Goal: Information Seeking & Learning: Learn about a topic

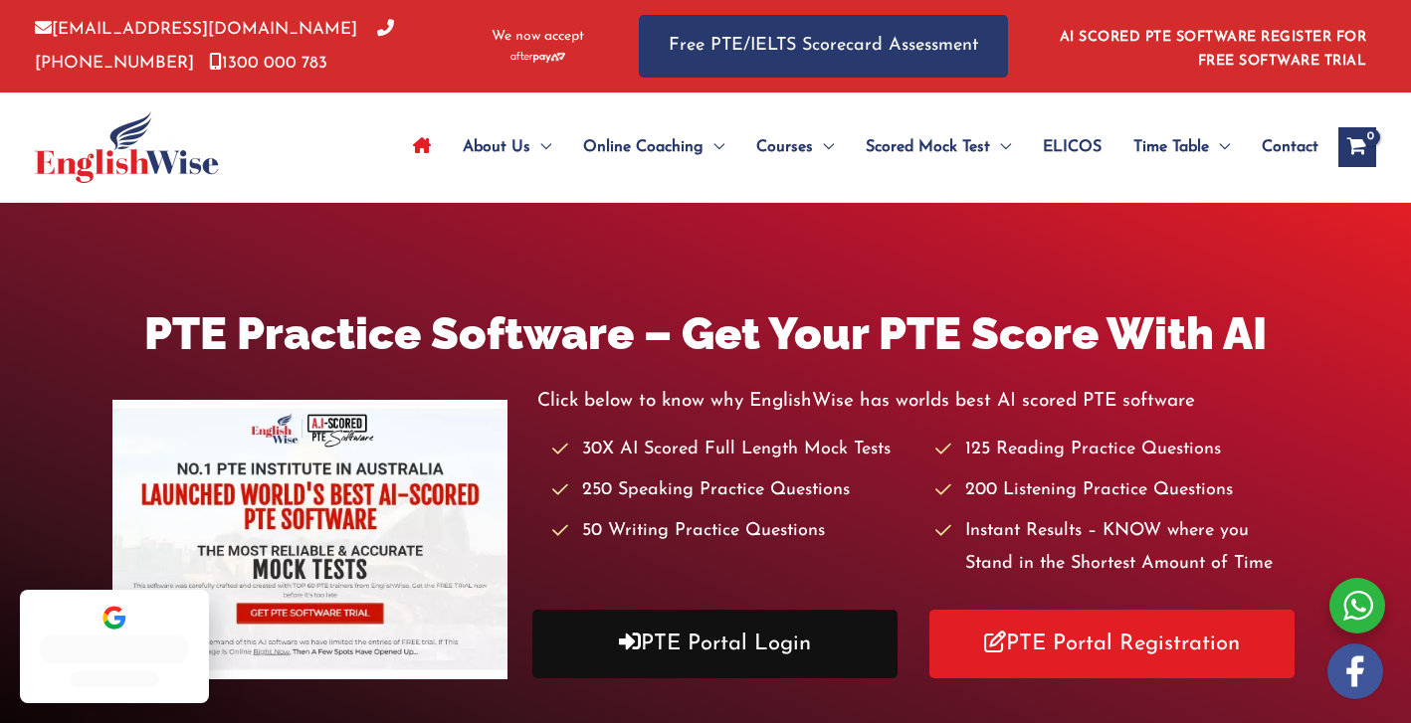
click at [764, 647] on link "PTE Portal Login" at bounding box center [714, 644] width 365 height 69
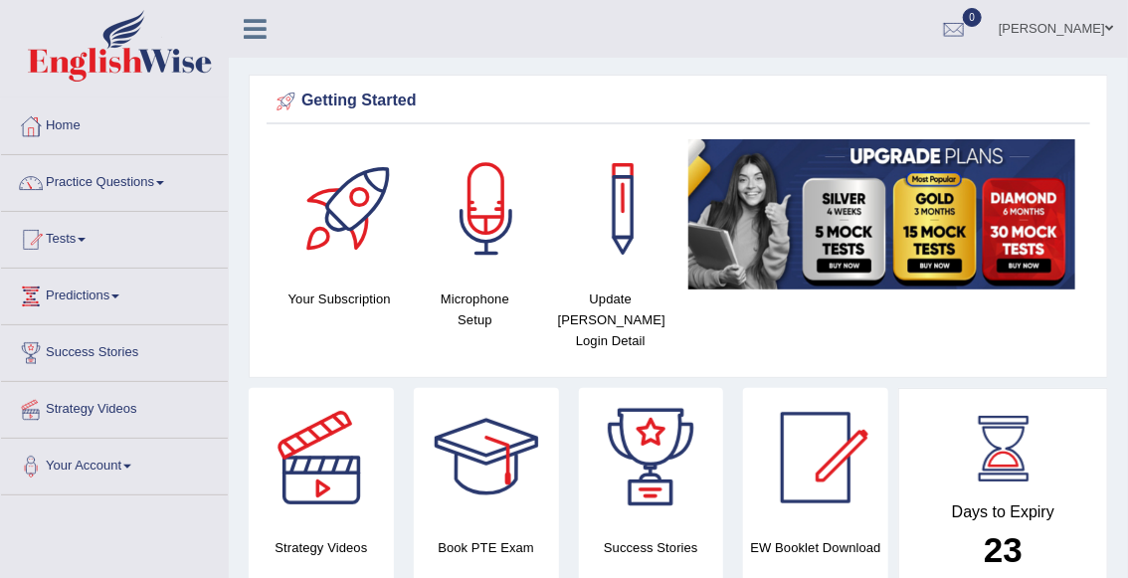
click at [127, 181] on link "Practice Questions" at bounding box center [114, 180] width 227 height 50
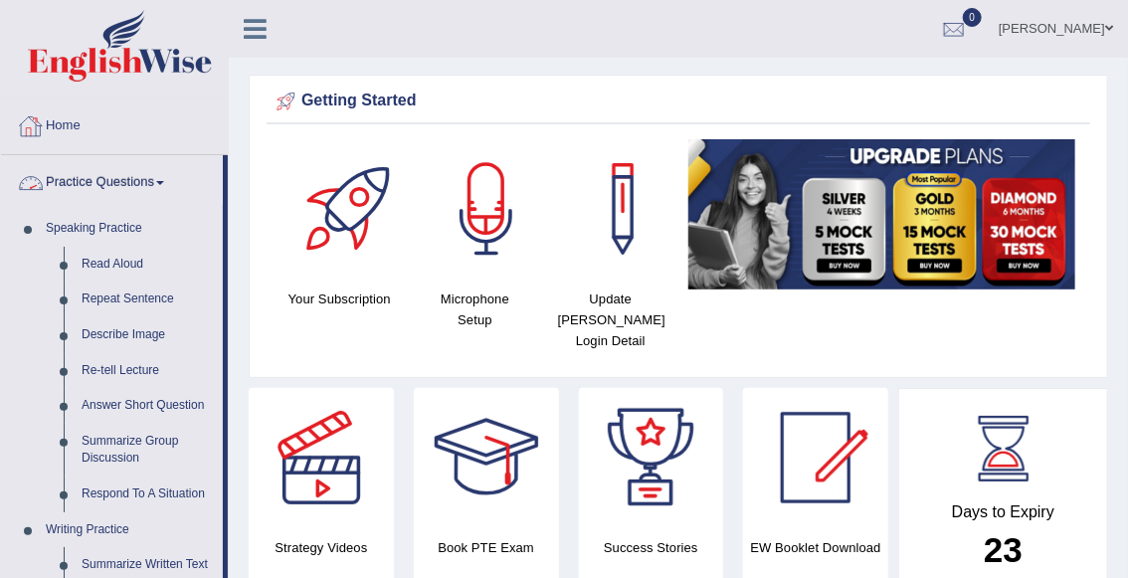
click at [72, 126] on link "Home" at bounding box center [114, 123] width 227 height 50
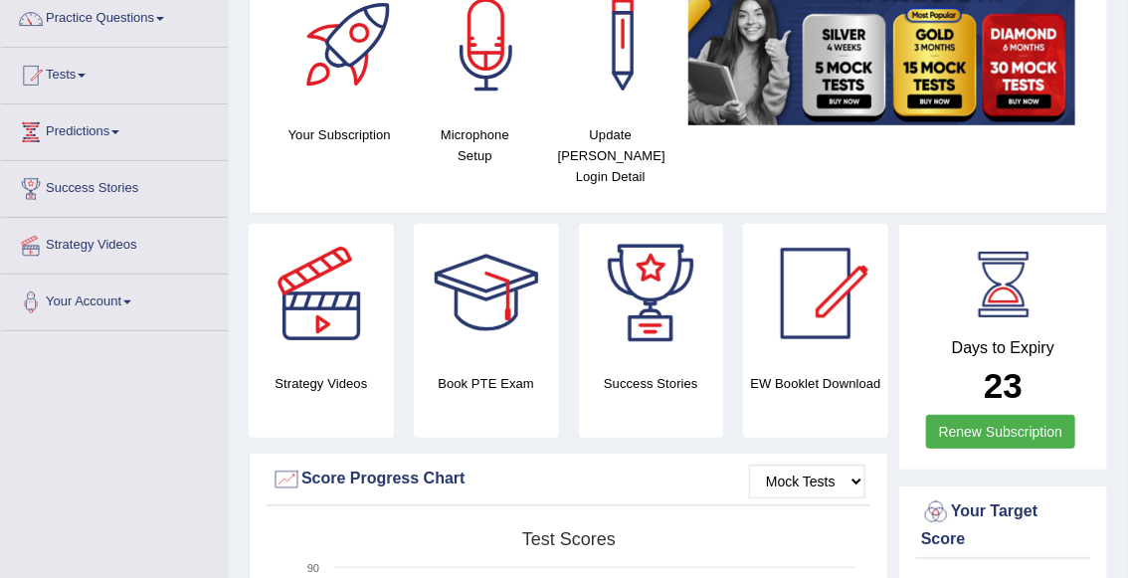
scroll to position [163, 0]
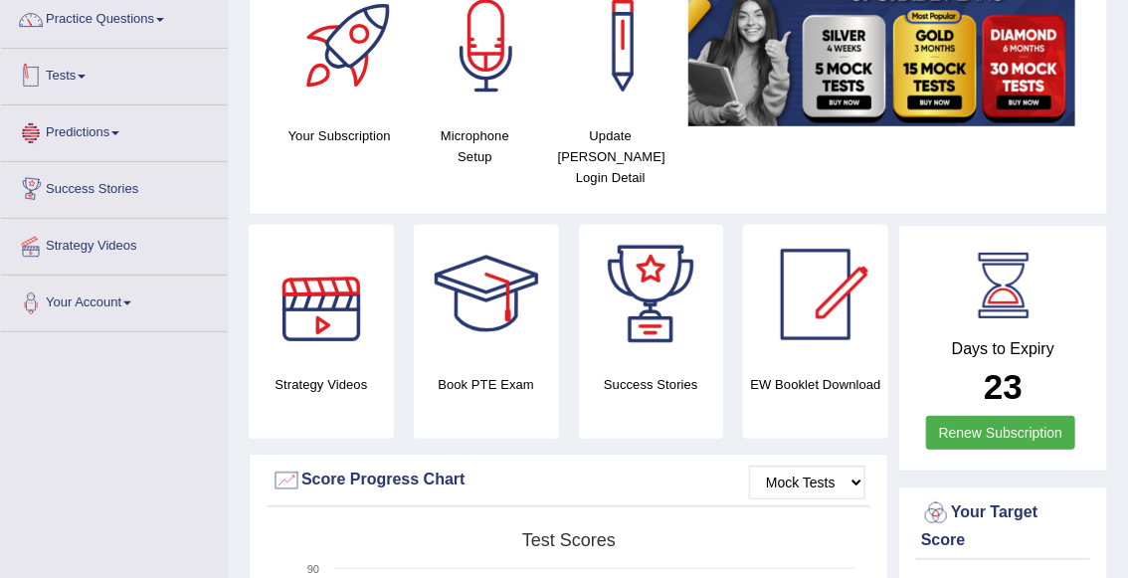
click at [63, 77] on link "Tests" at bounding box center [114, 74] width 227 height 50
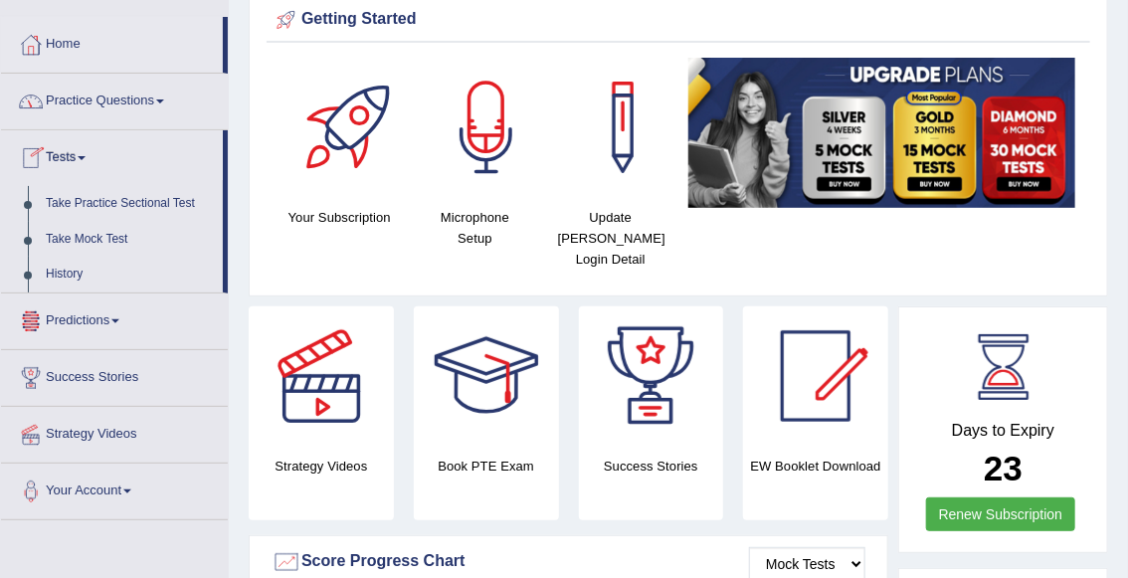
scroll to position [76, 0]
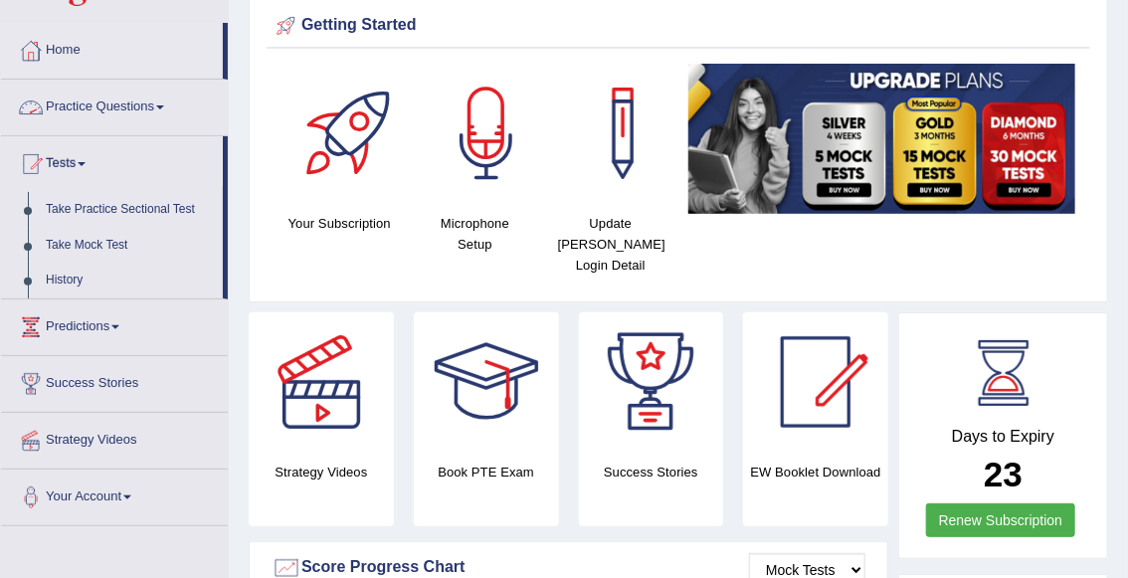
click at [107, 110] on link "Practice Questions" at bounding box center [114, 105] width 227 height 50
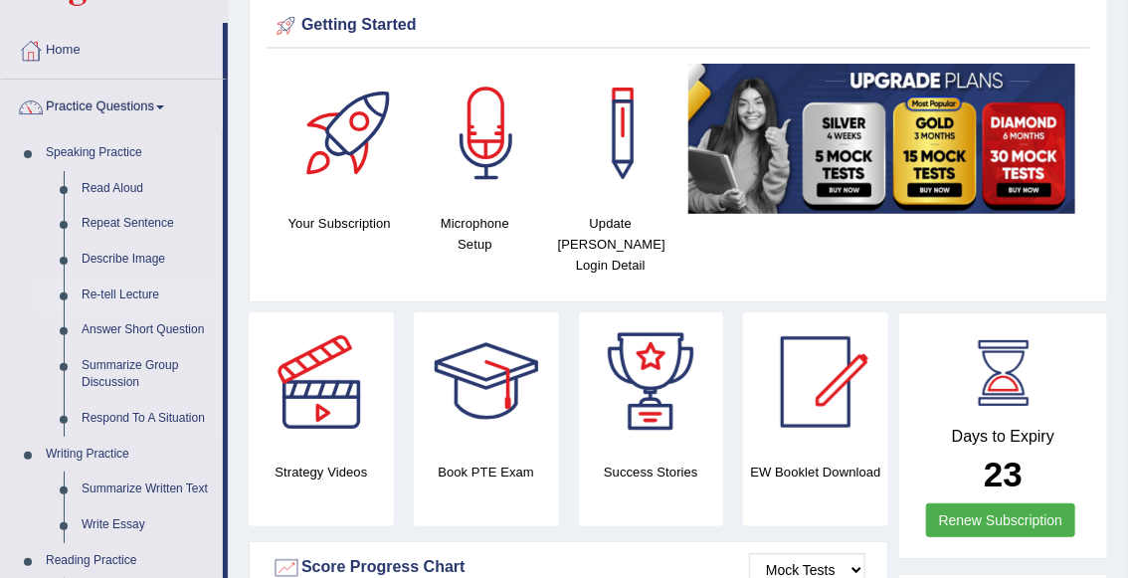
click at [124, 290] on link "Re-tell Lecture" at bounding box center [148, 296] width 150 height 36
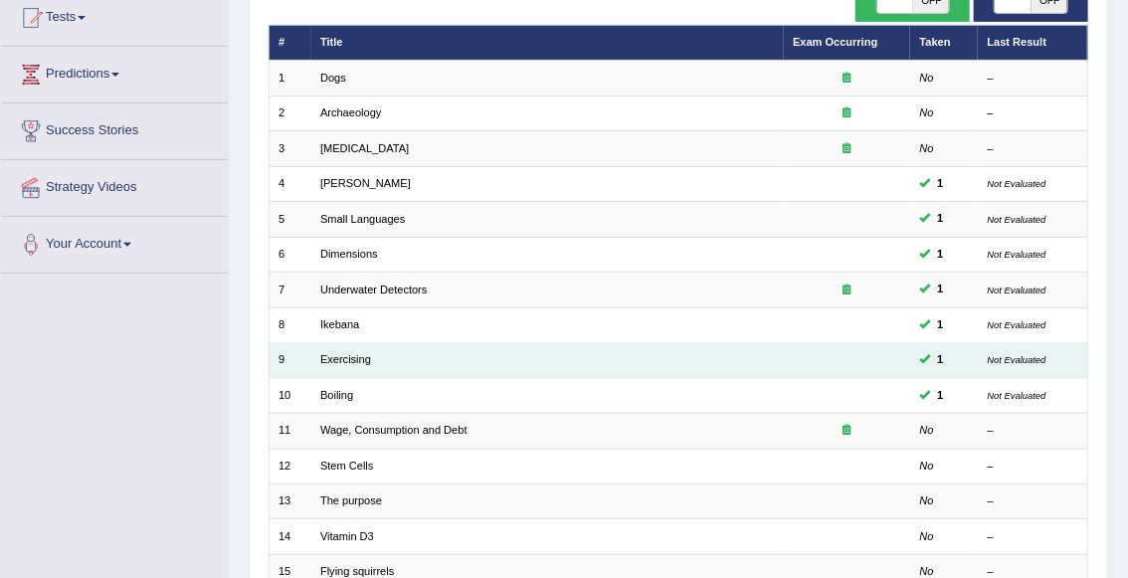
scroll to position [221, 0]
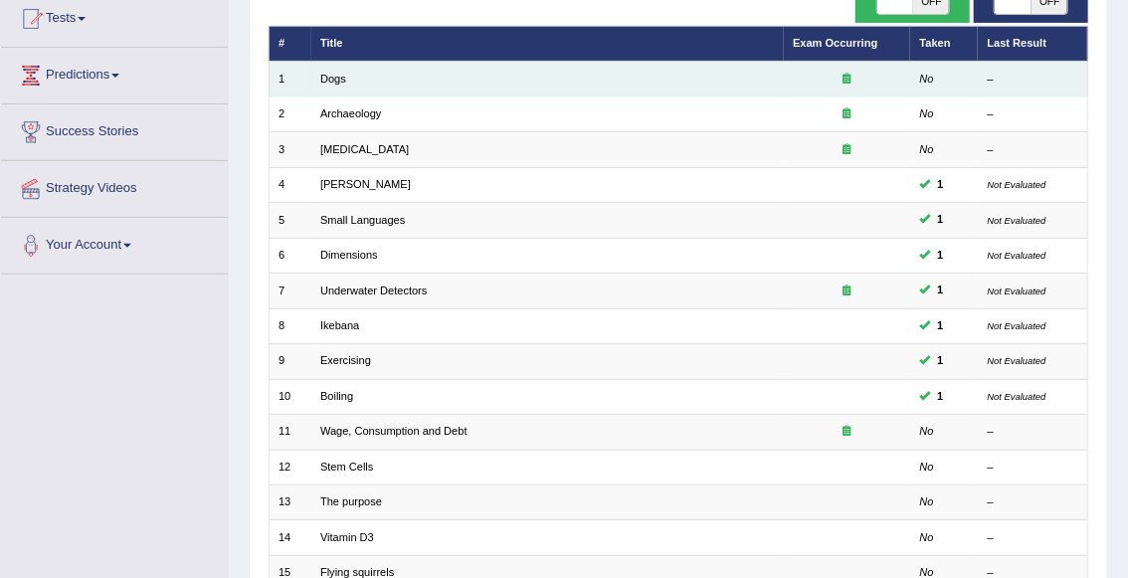
click at [336, 86] on td "Dogs" at bounding box center [547, 79] width 473 height 35
click at [334, 80] on link "Dogs" at bounding box center [333, 79] width 26 height 12
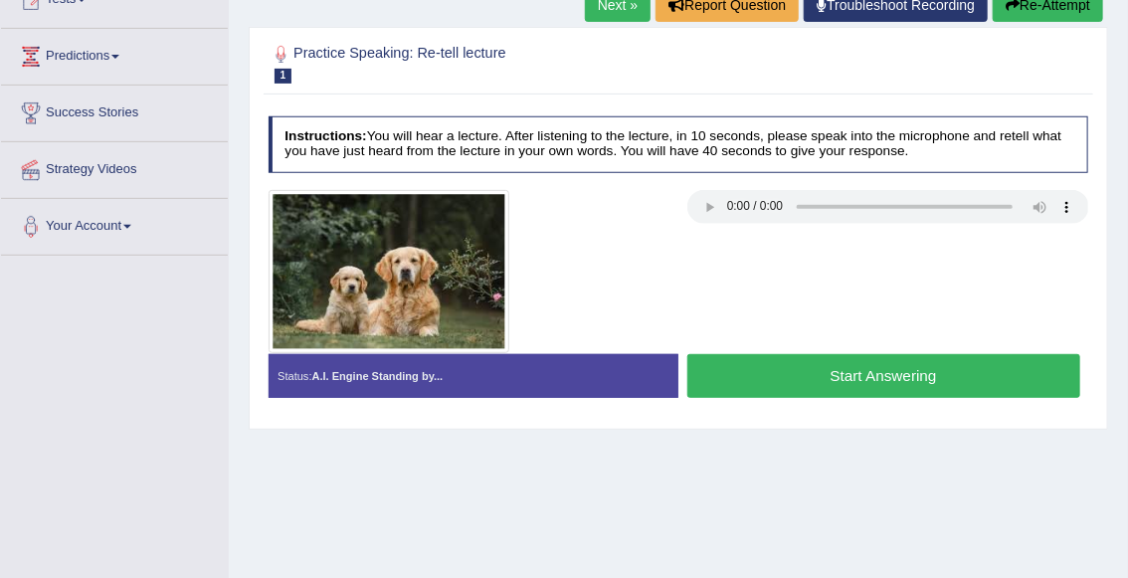
scroll to position [258, 0]
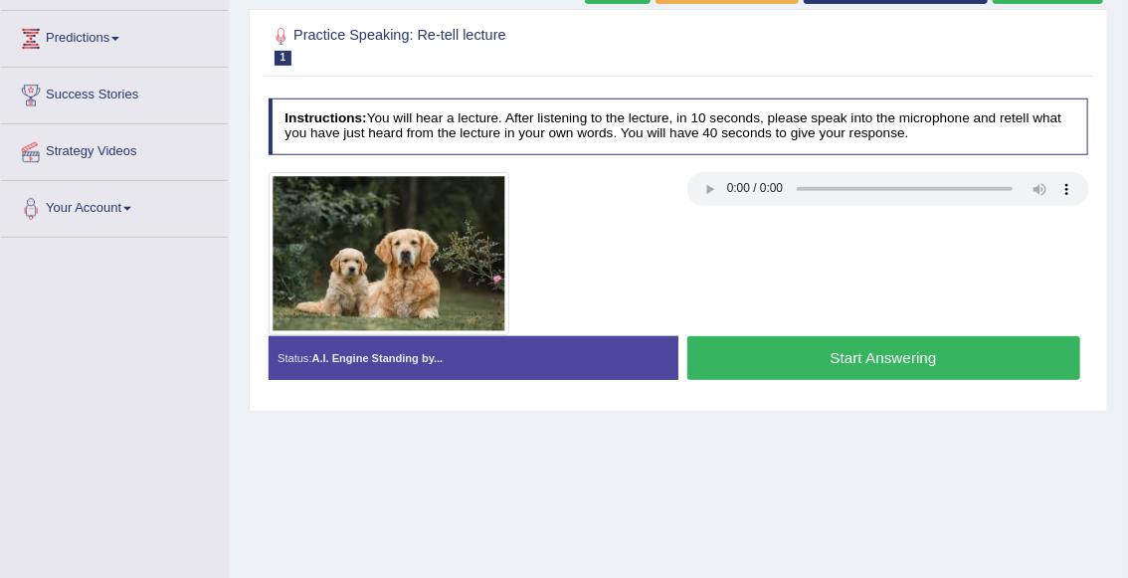
click at [779, 350] on button "Start Answering" at bounding box center [883, 357] width 393 height 43
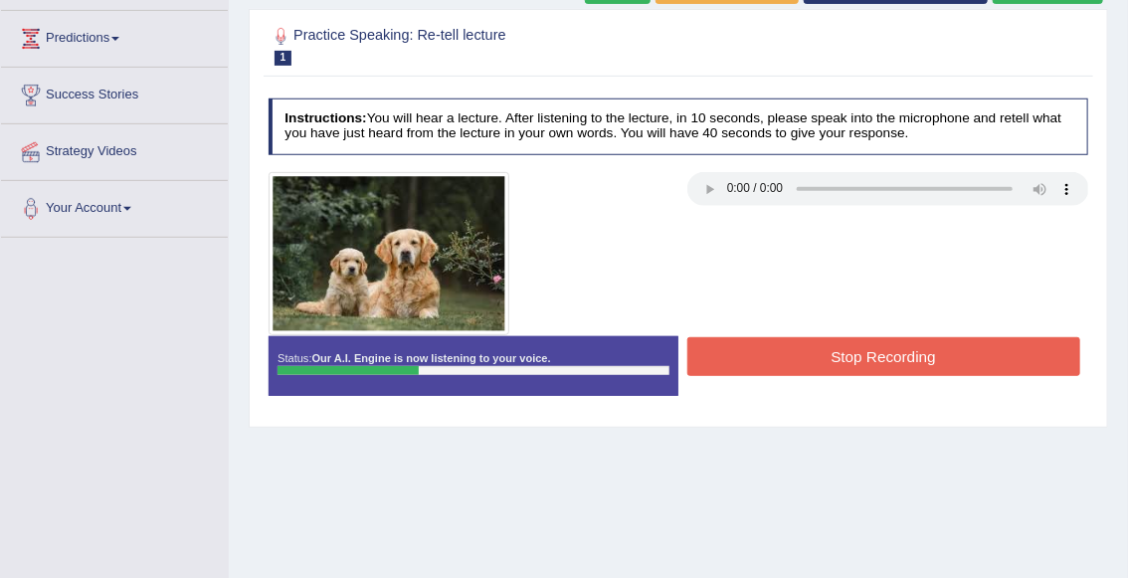
click at [729, 348] on button "Stop Recording" at bounding box center [883, 356] width 393 height 39
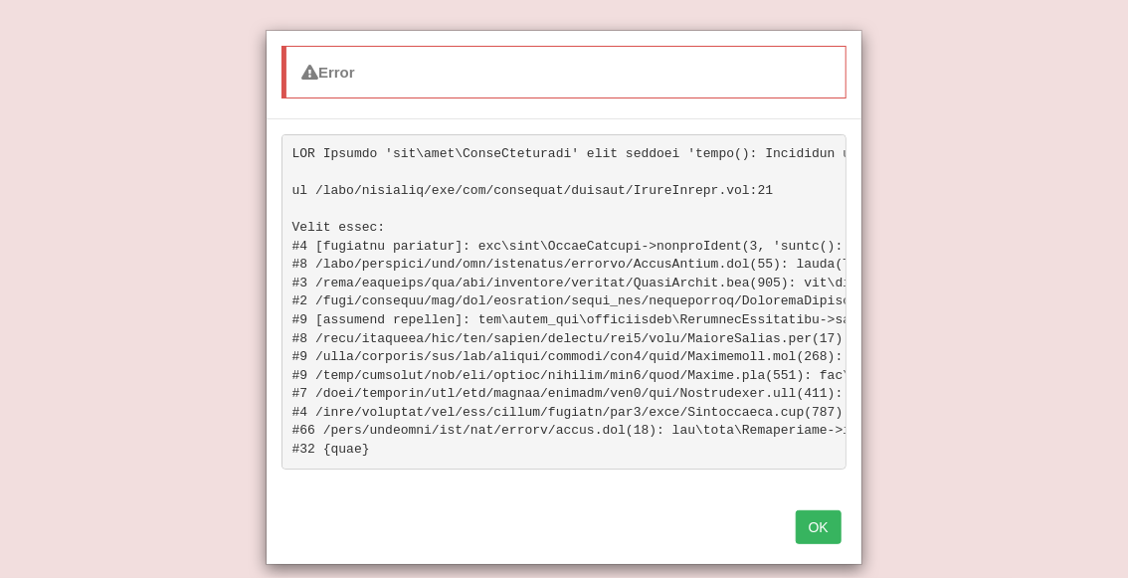
scroll to position [111, 0]
click at [830, 536] on button "OK" at bounding box center [819, 527] width 46 height 34
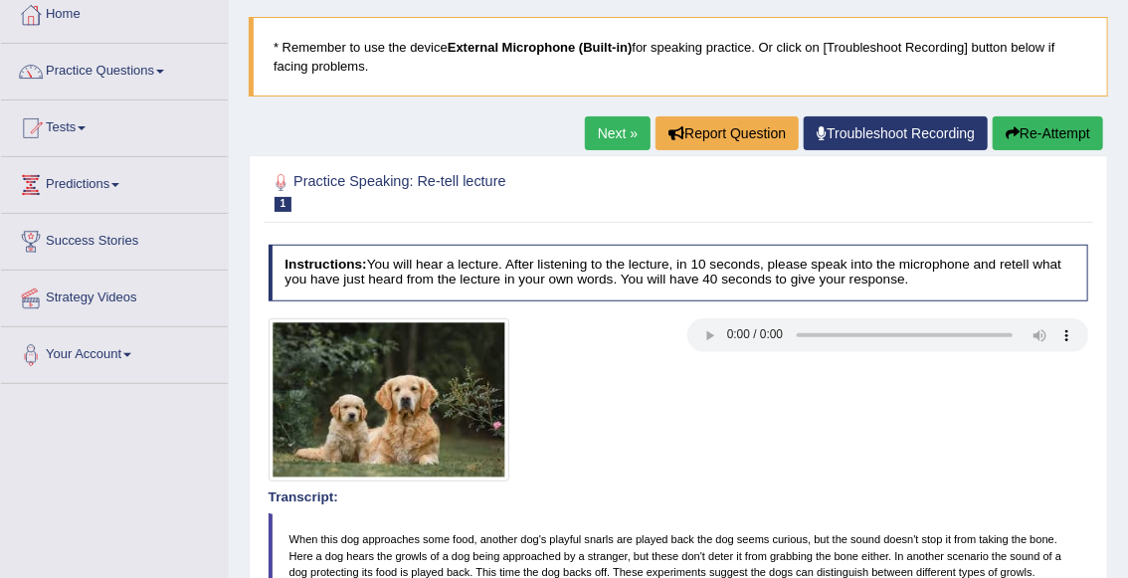
click at [1038, 135] on button "Re-Attempt" at bounding box center [1048, 133] width 110 height 34
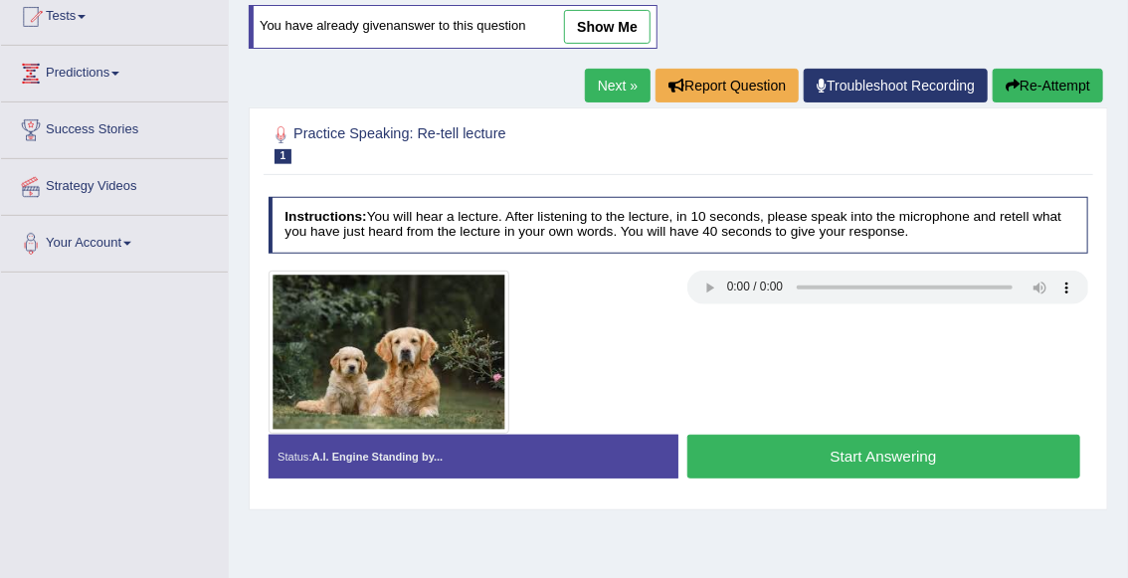
scroll to position [225, 0]
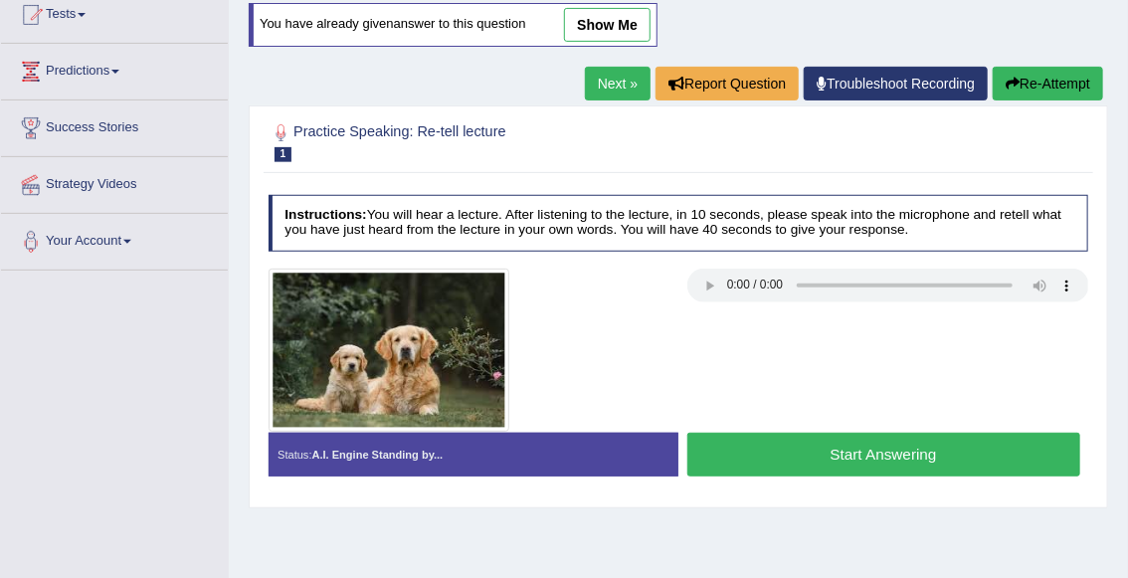
click at [814, 455] on button "Start Answering" at bounding box center [883, 454] width 393 height 43
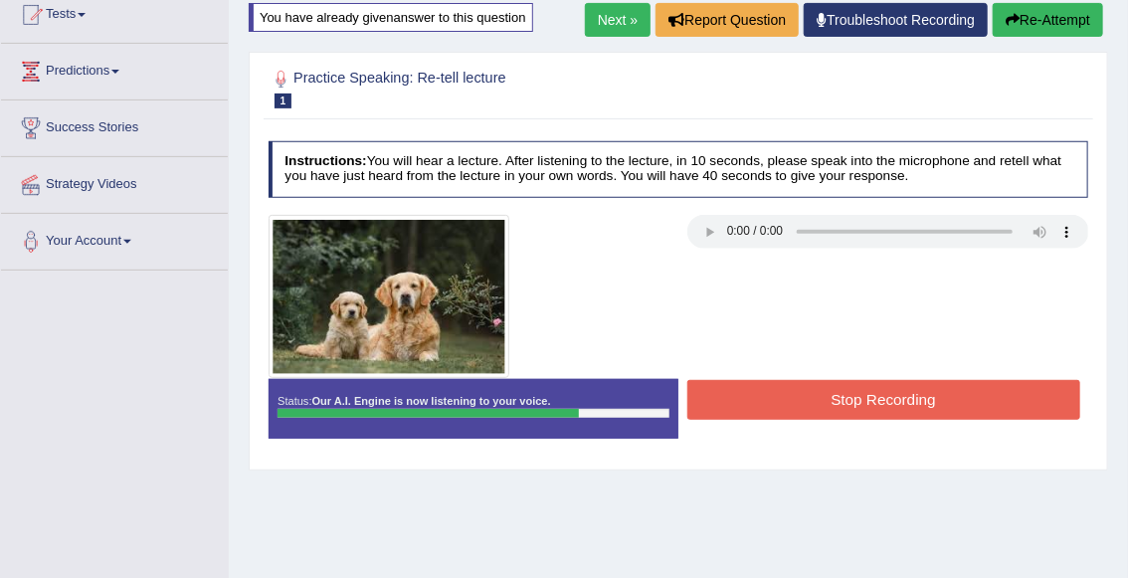
click at [824, 397] on button "Stop Recording" at bounding box center [883, 399] width 393 height 39
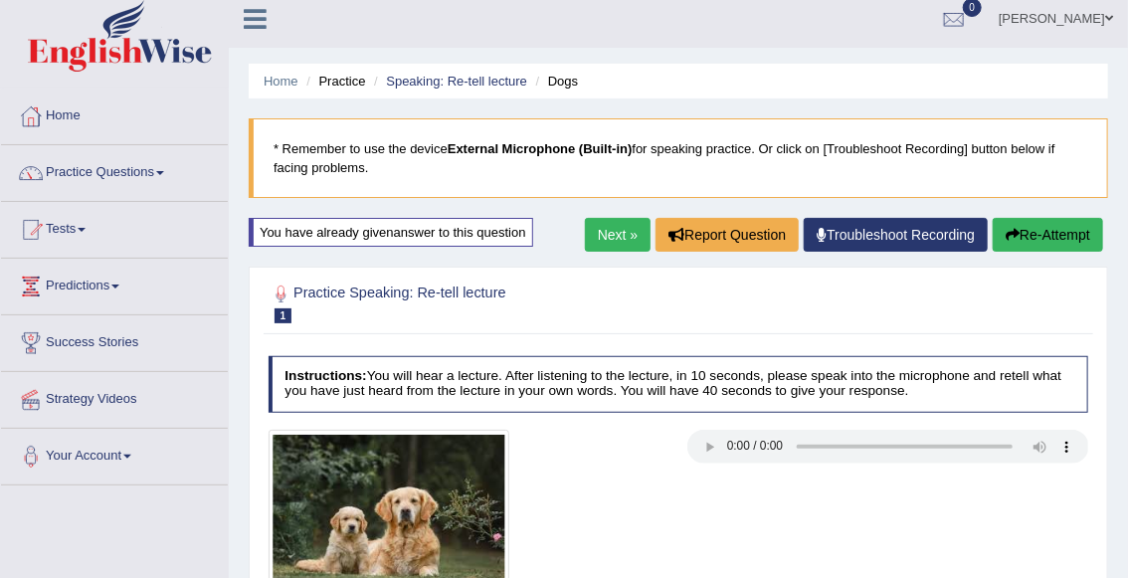
scroll to position [0, 0]
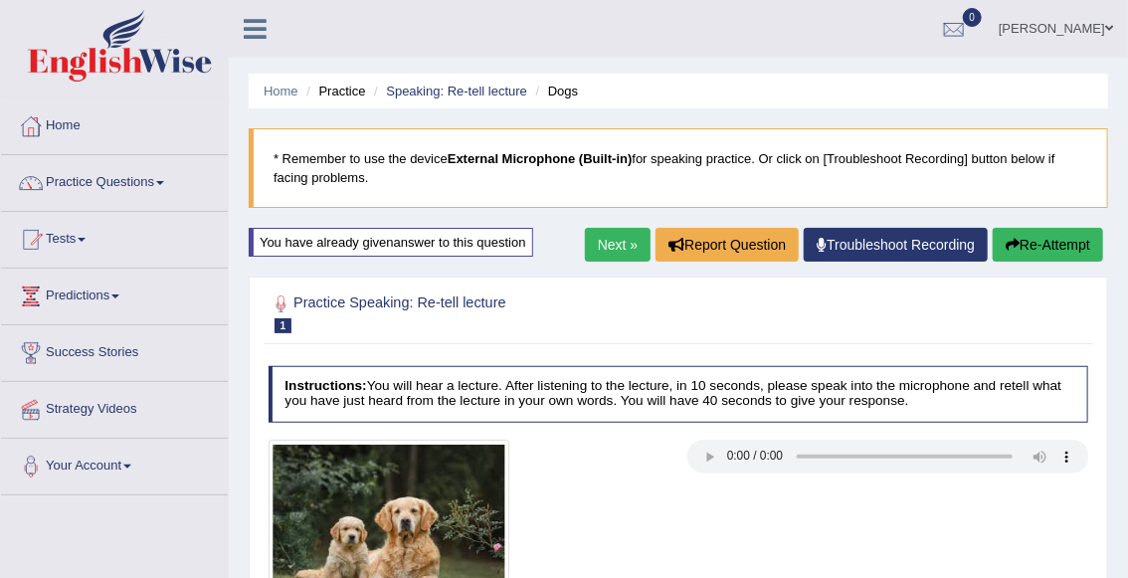
click at [619, 246] on link "Next »" at bounding box center [618, 245] width 66 height 34
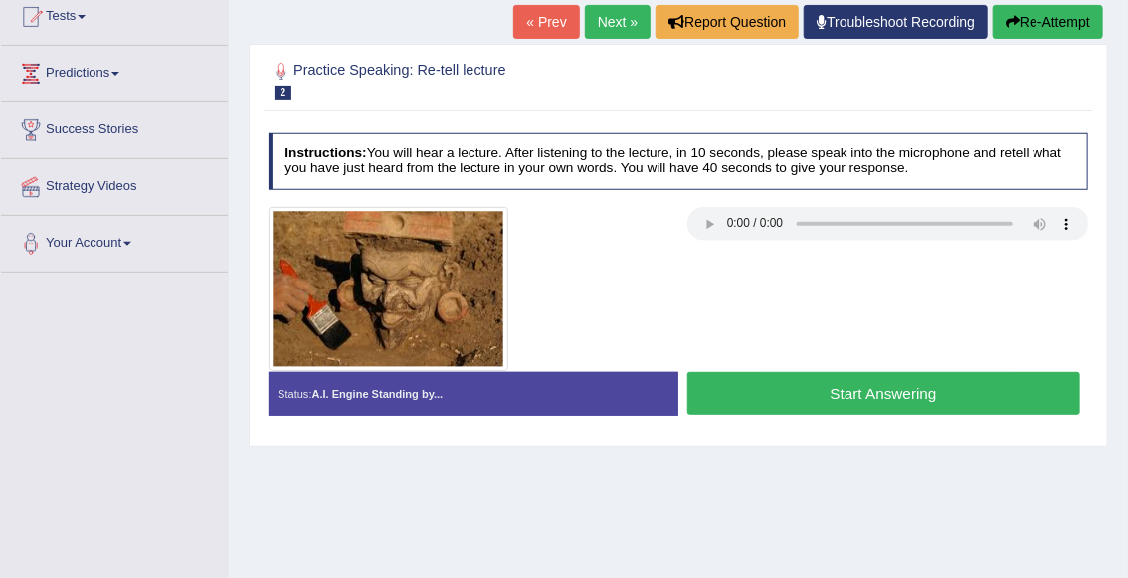
scroll to position [226, 0]
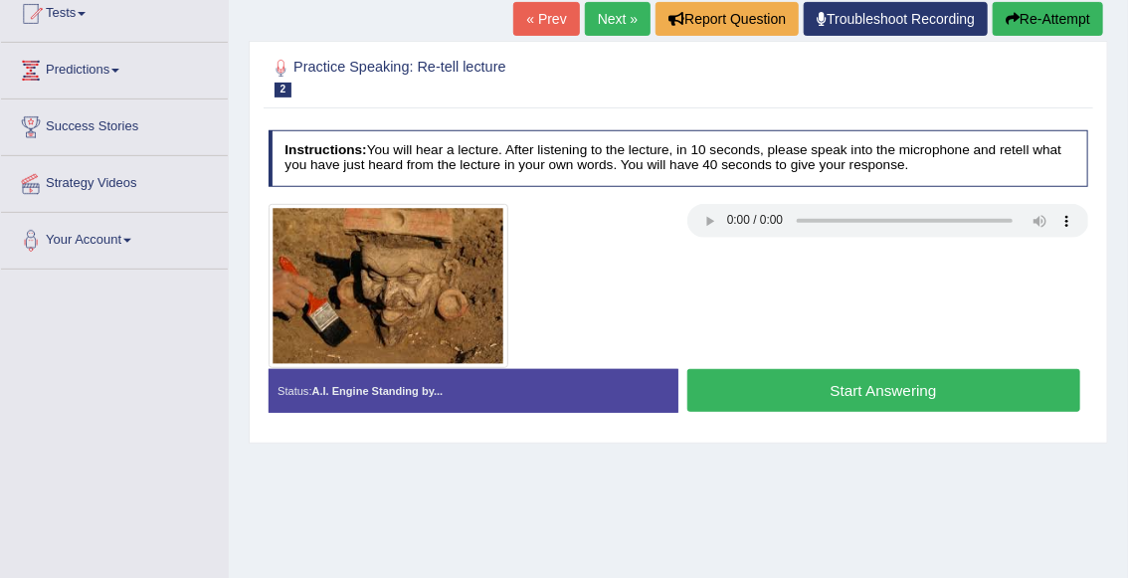
click at [807, 379] on button "Start Answering" at bounding box center [883, 390] width 393 height 43
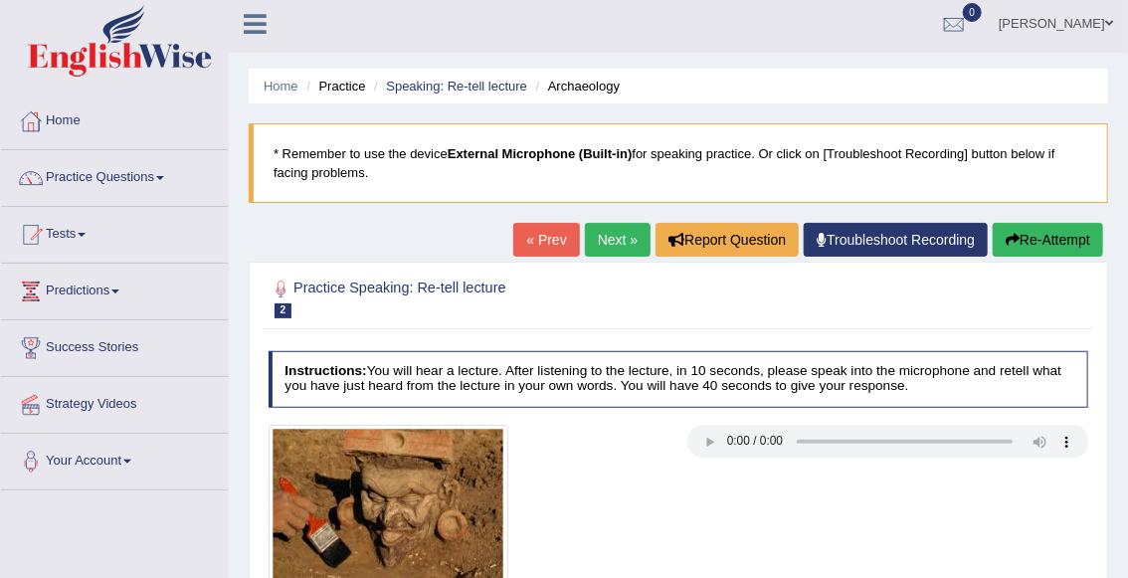
scroll to position [0, 0]
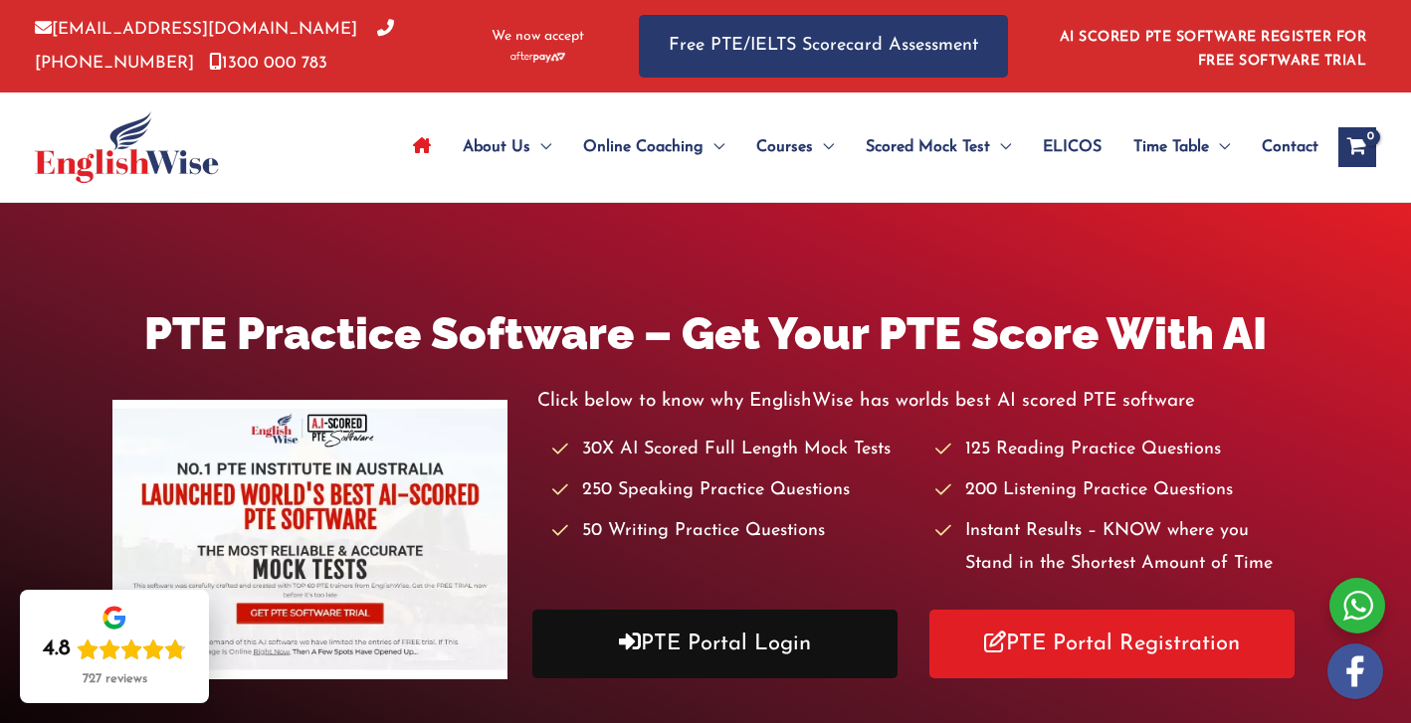
click at [733, 648] on link "PTE Portal Login" at bounding box center [714, 644] width 365 height 69
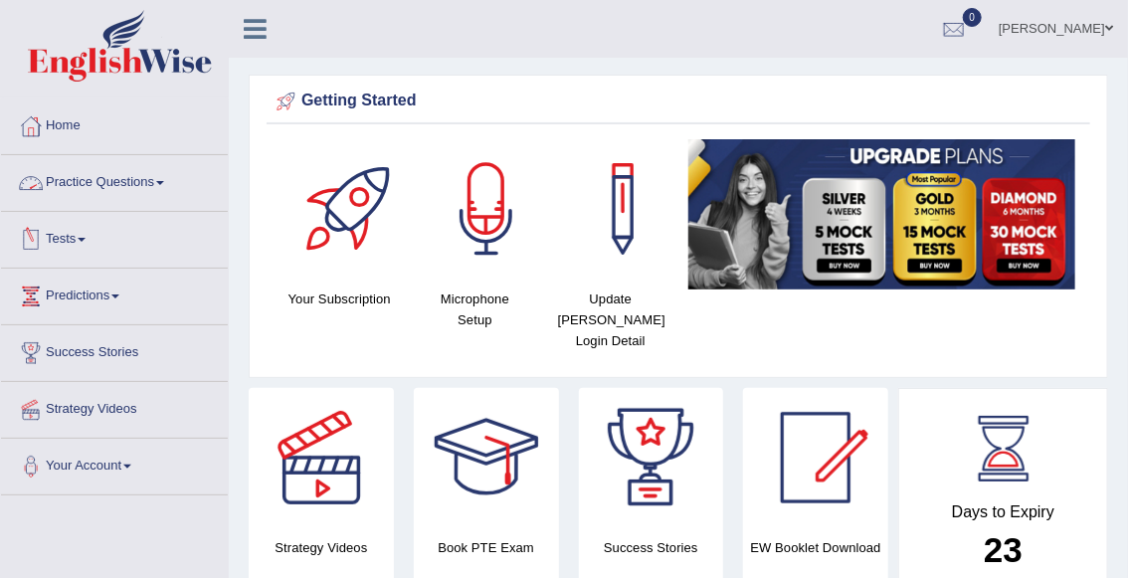
click at [120, 183] on link "Practice Questions" at bounding box center [114, 180] width 227 height 50
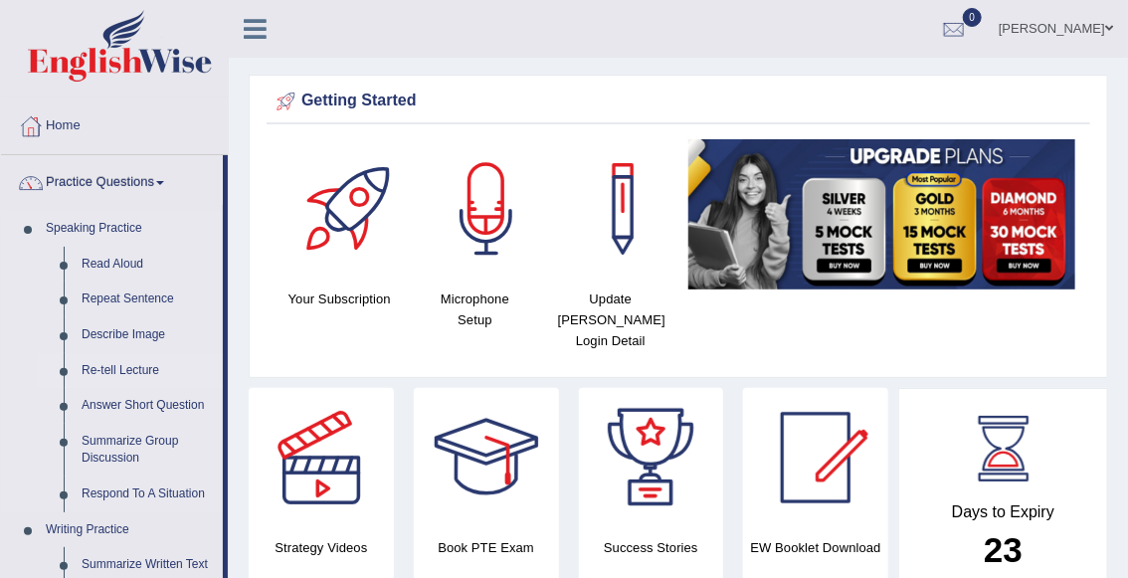
click at [139, 370] on link "Re-tell Lecture" at bounding box center [148, 371] width 150 height 36
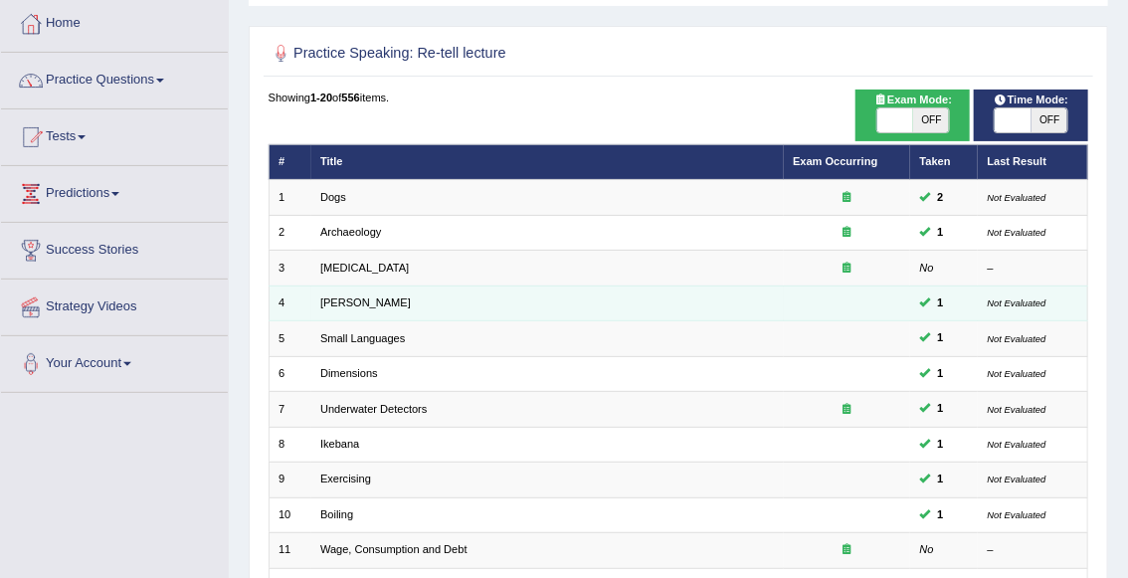
scroll to position [159, 0]
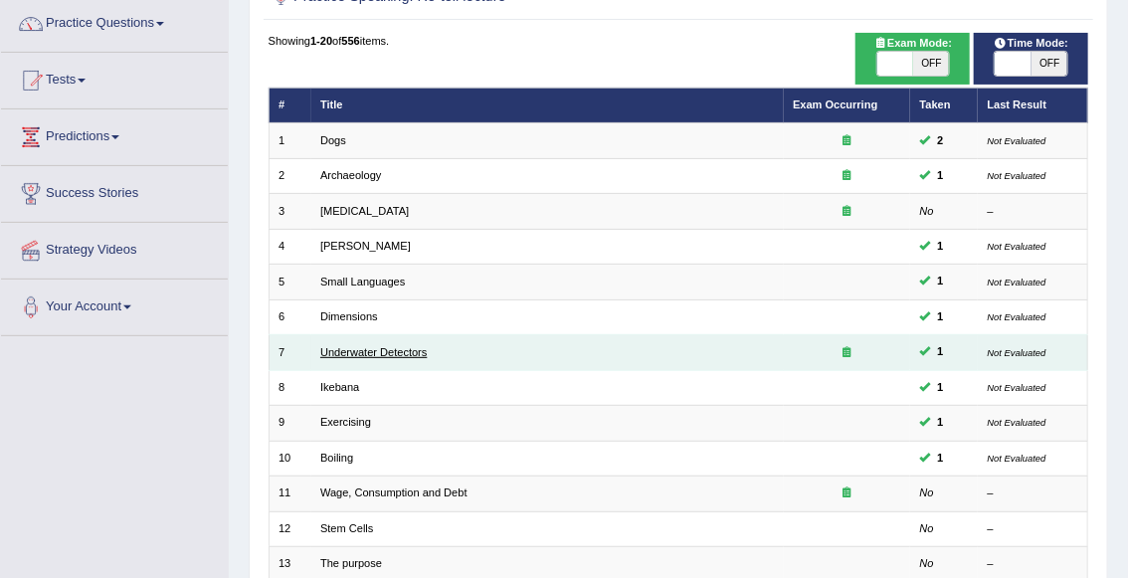
click at [367, 349] on link "Underwater Detectors" at bounding box center [373, 352] width 106 height 12
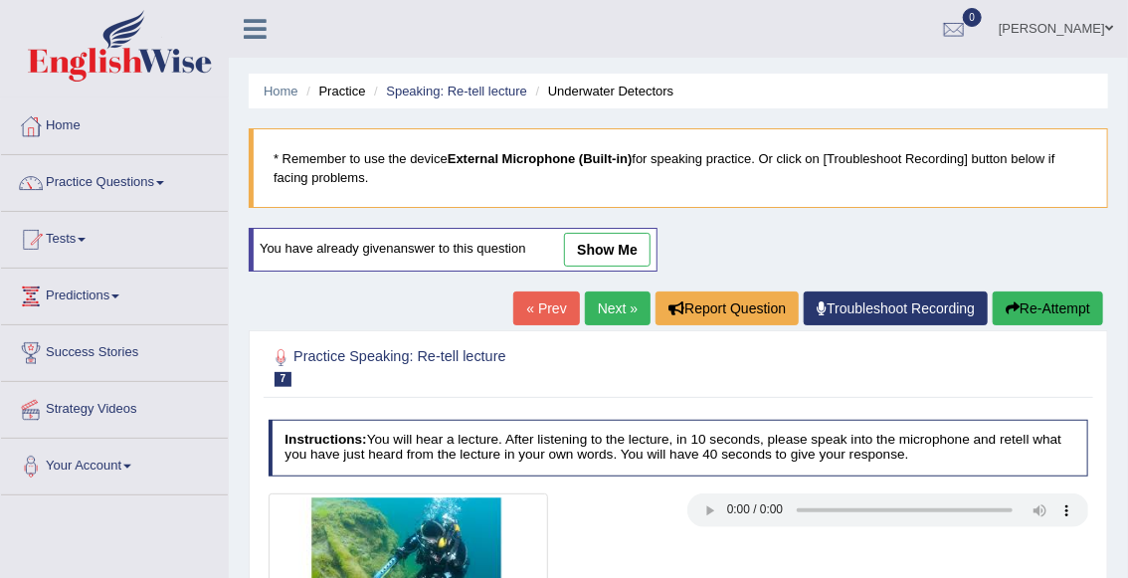
click at [589, 247] on link "show me" at bounding box center [607, 250] width 87 height 34
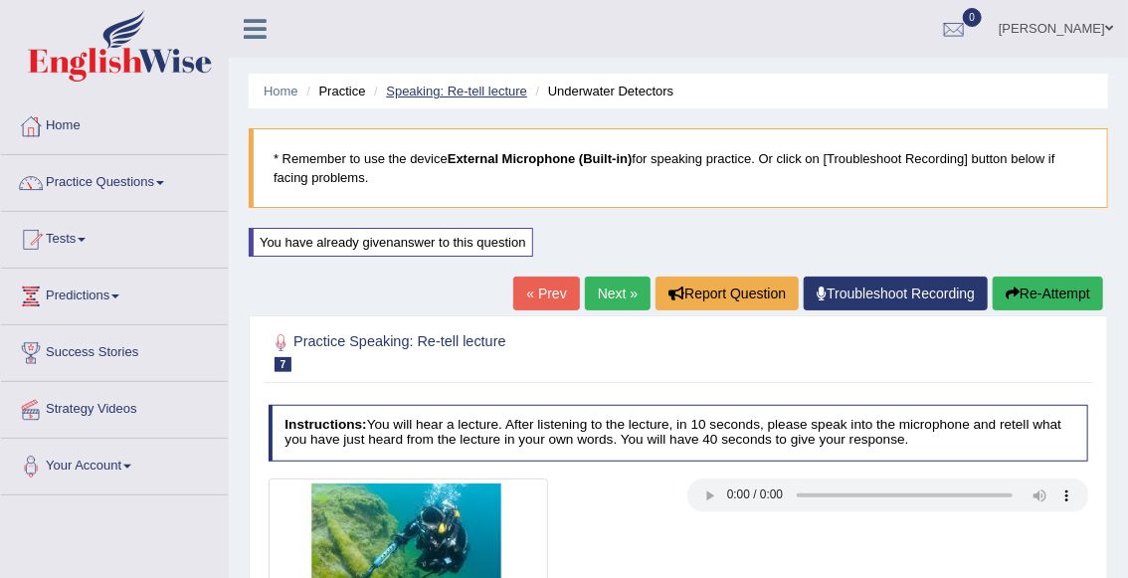
click at [446, 86] on link "Speaking: Re-tell lecture" at bounding box center [456, 91] width 141 height 15
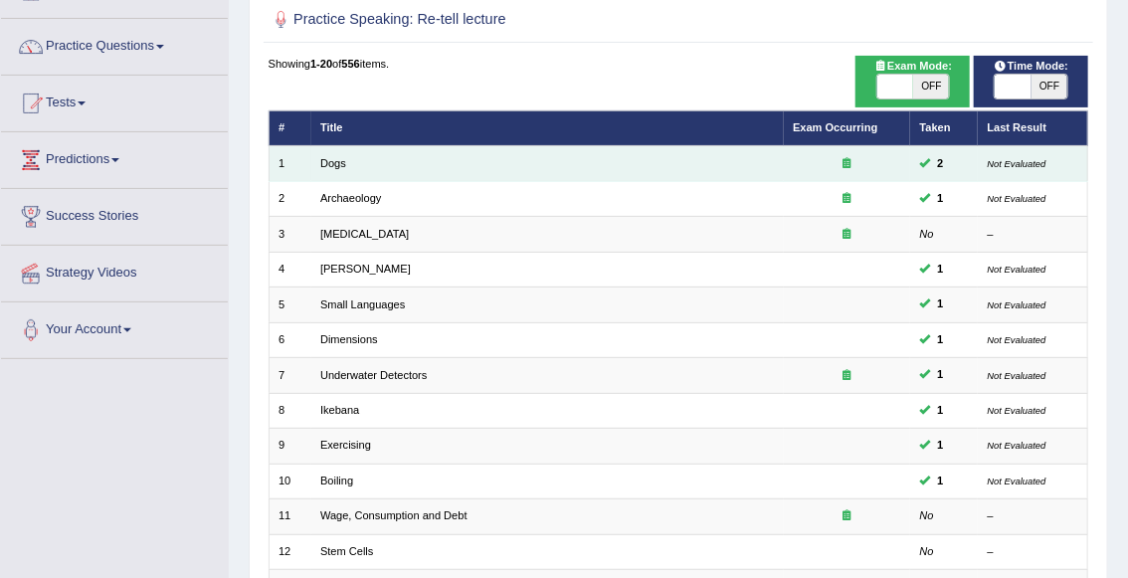
scroll to position [191, 0]
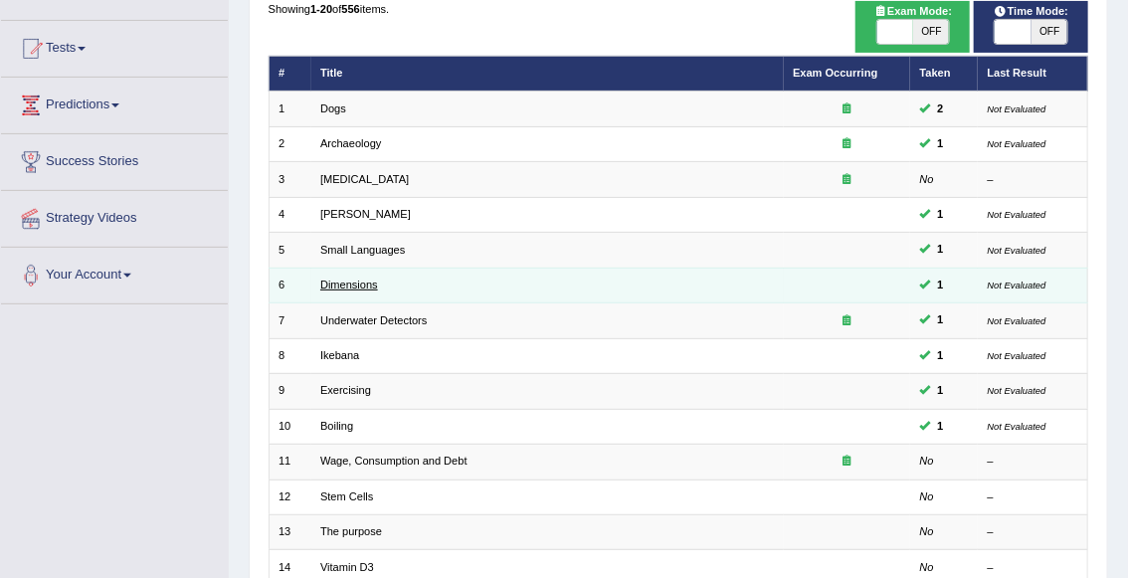
click at [357, 280] on link "Dimensions" at bounding box center [349, 285] width 58 height 12
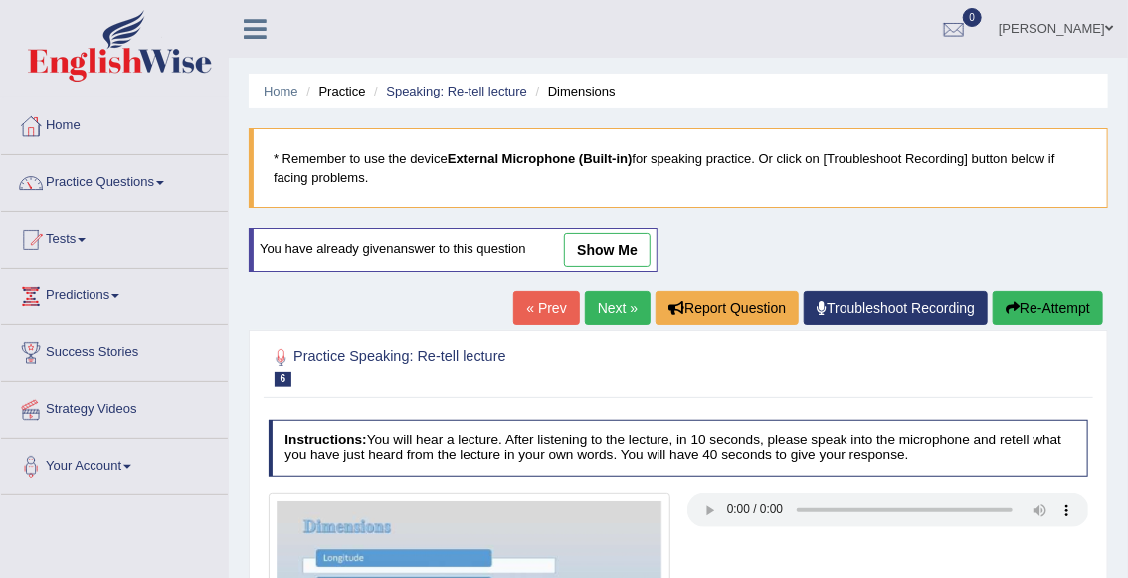
click at [627, 250] on link "show me" at bounding box center [607, 250] width 87 height 34
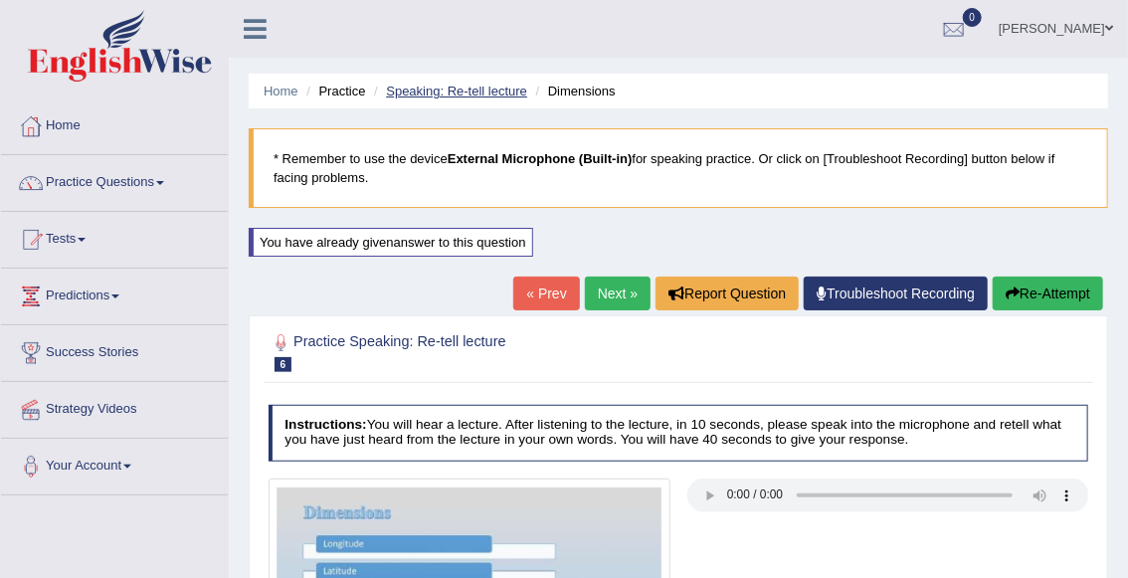
click at [468, 89] on link "Speaking: Re-tell lecture" at bounding box center [456, 91] width 141 height 15
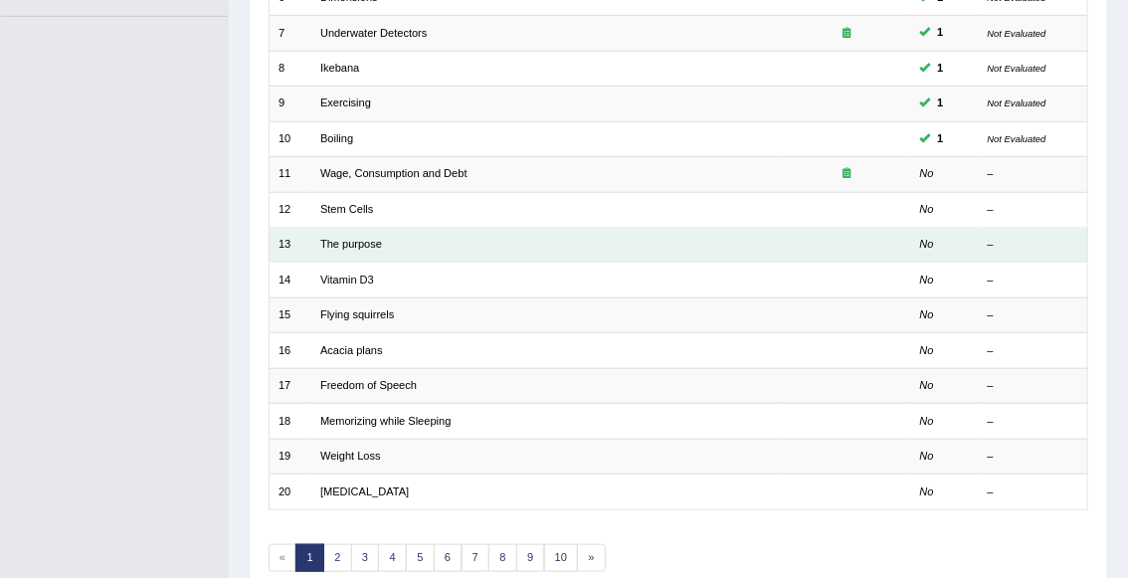
scroll to position [509, 0]
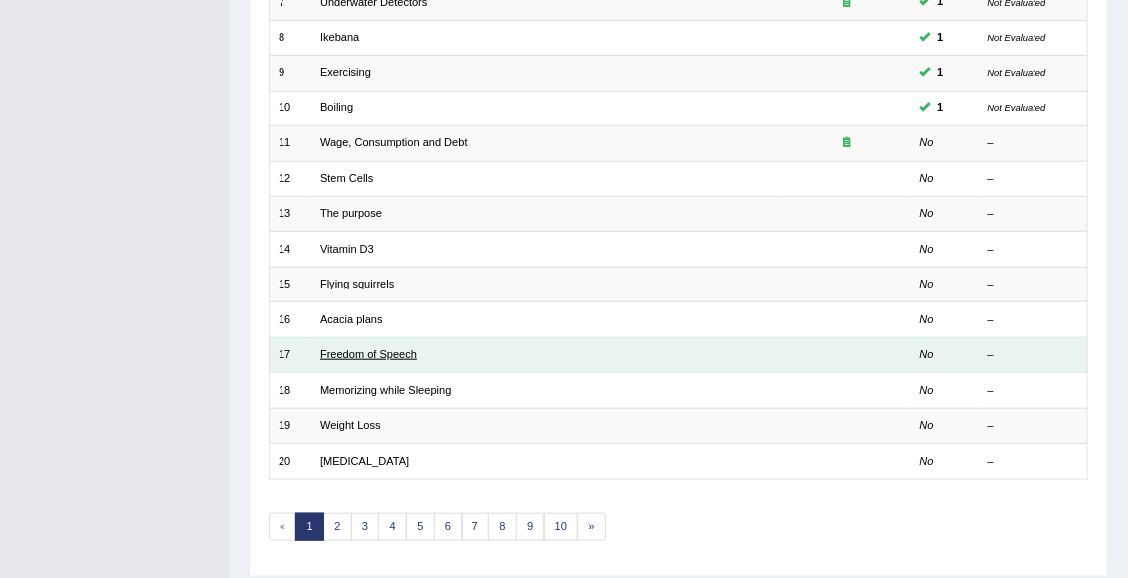
click at [371, 348] on link "Freedom of Speech" at bounding box center [368, 354] width 97 height 12
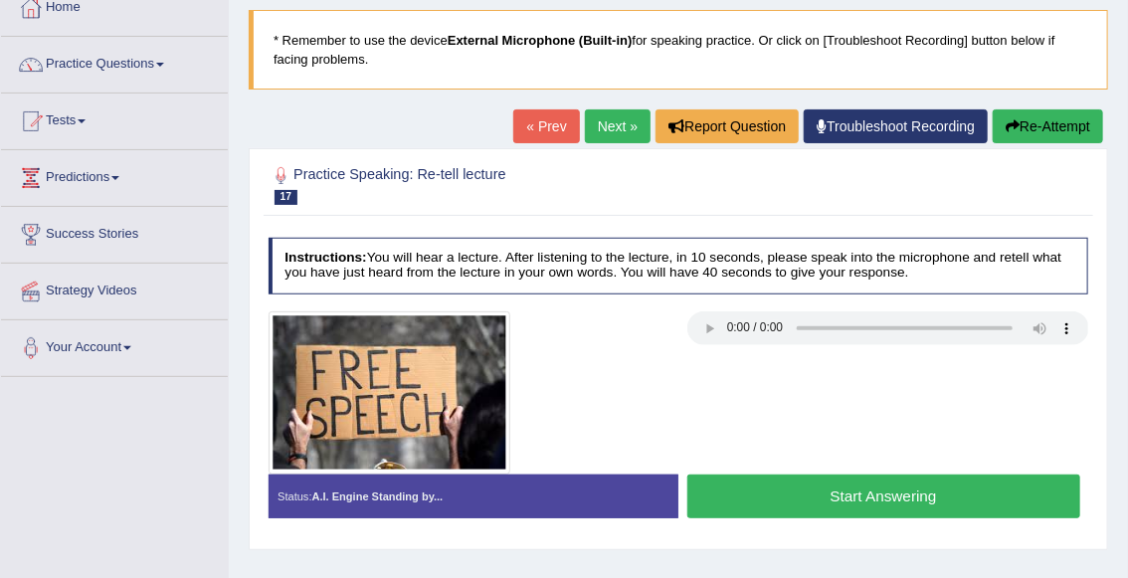
scroll to position [127, 0]
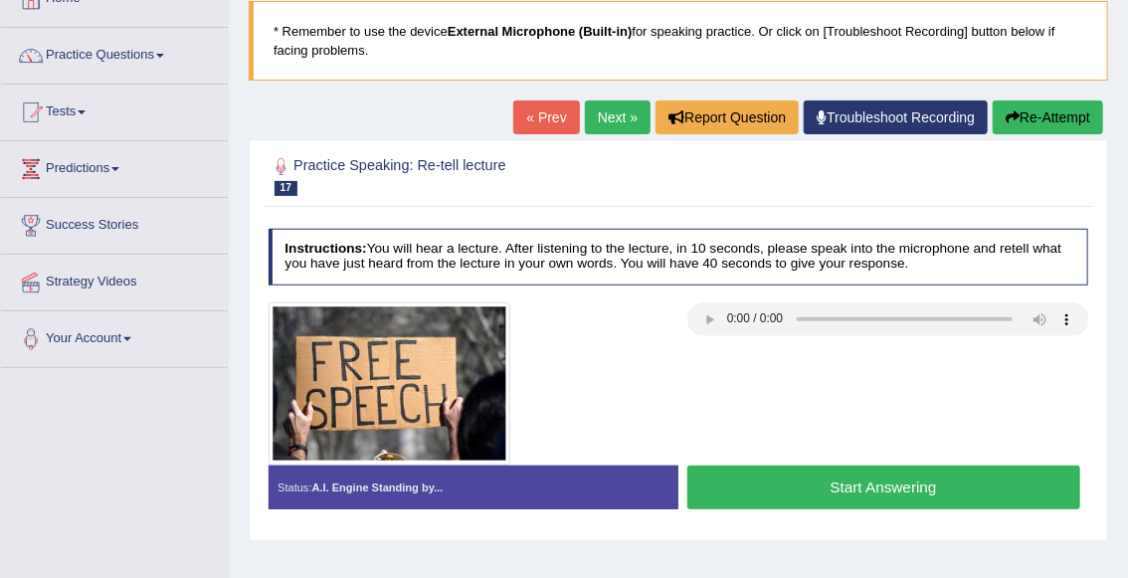
click at [589, 112] on link "Next »" at bounding box center [618, 117] width 66 height 34
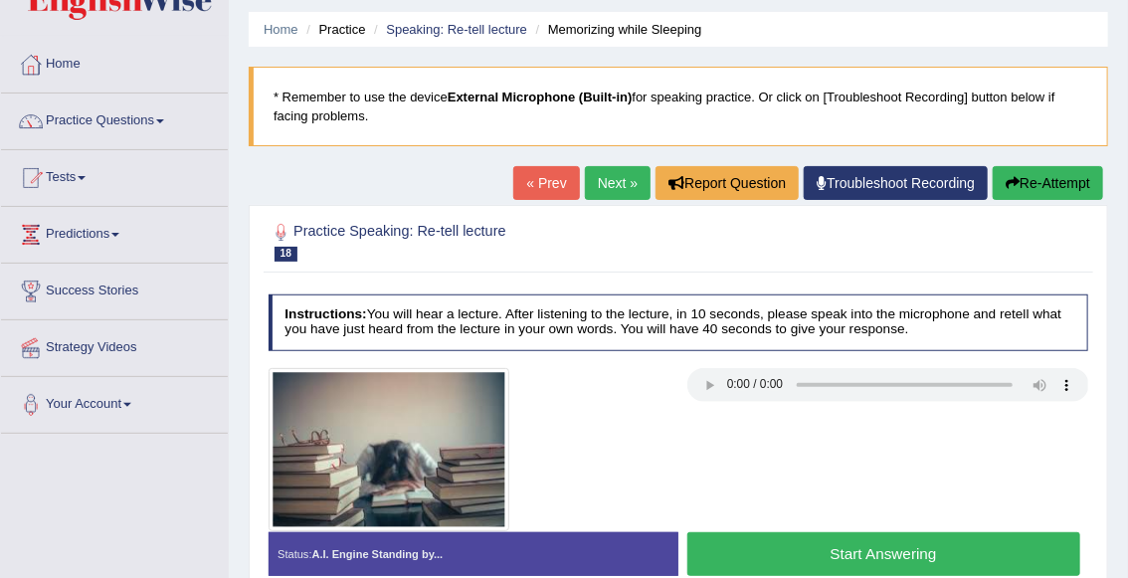
scroll to position [64, 0]
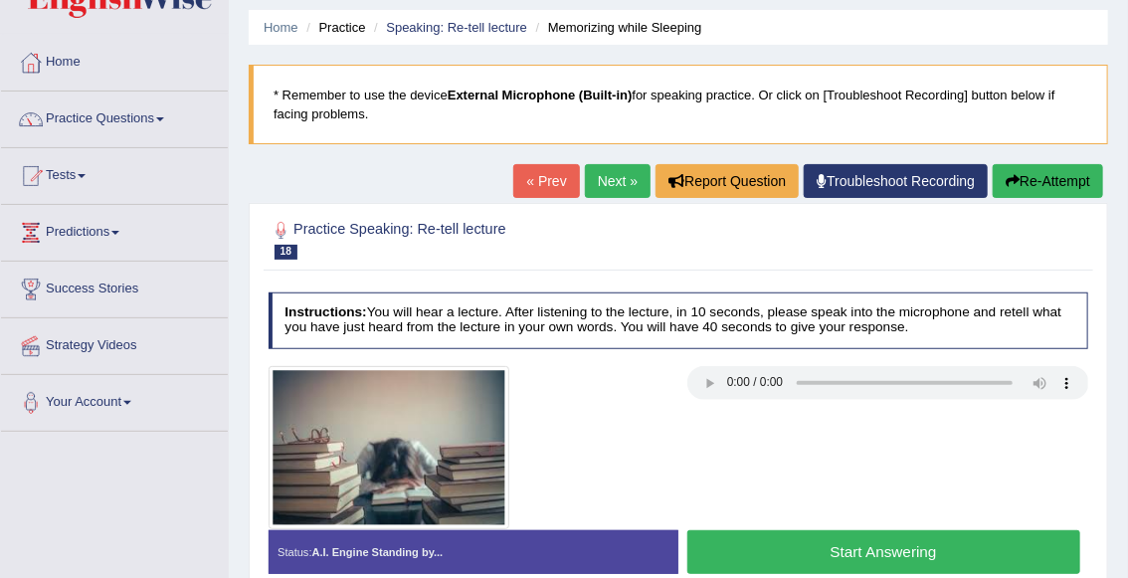
click at [605, 169] on link "Next »" at bounding box center [618, 181] width 66 height 34
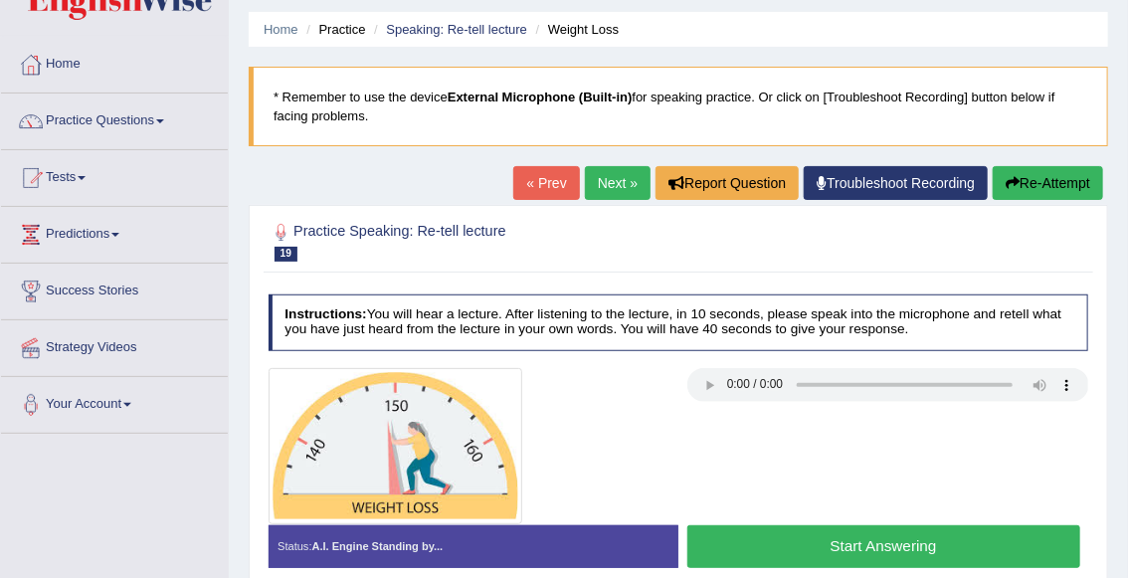
scroll to position [64, 0]
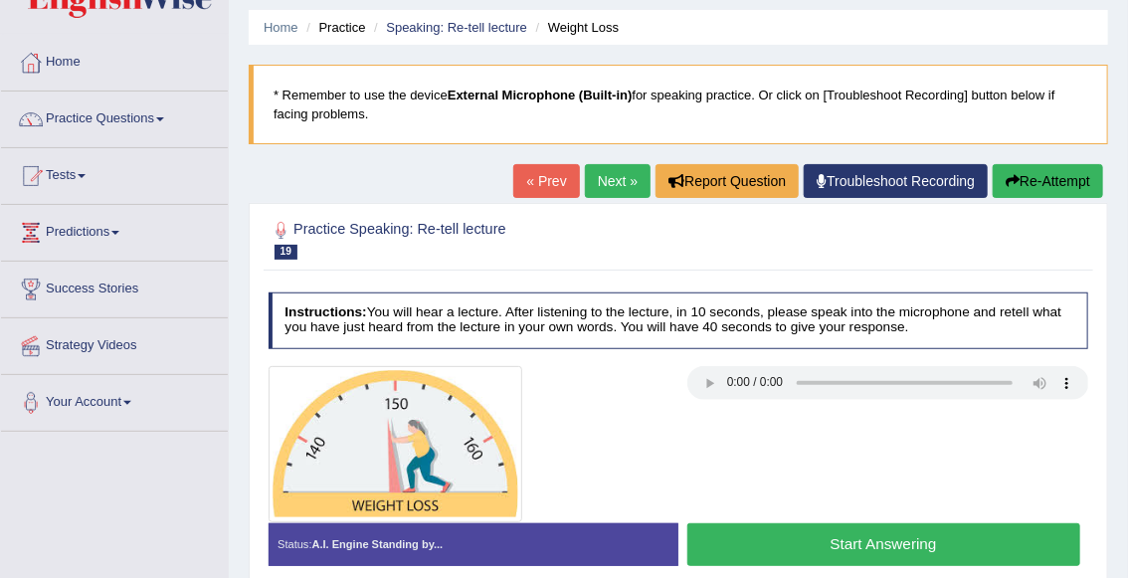
click at [863, 537] on button "Start Answering" at bounding box center [883, 544] width 393 height 43
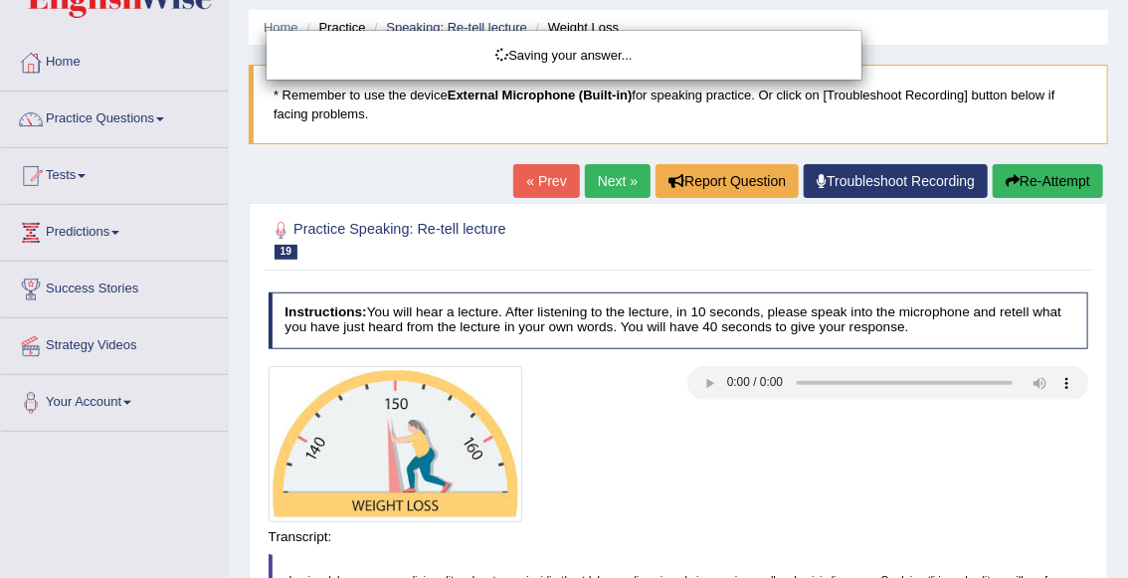
click at [892, 537] on div "Saving your answer..." at bounding box center [564, 289] width 1128 height 578
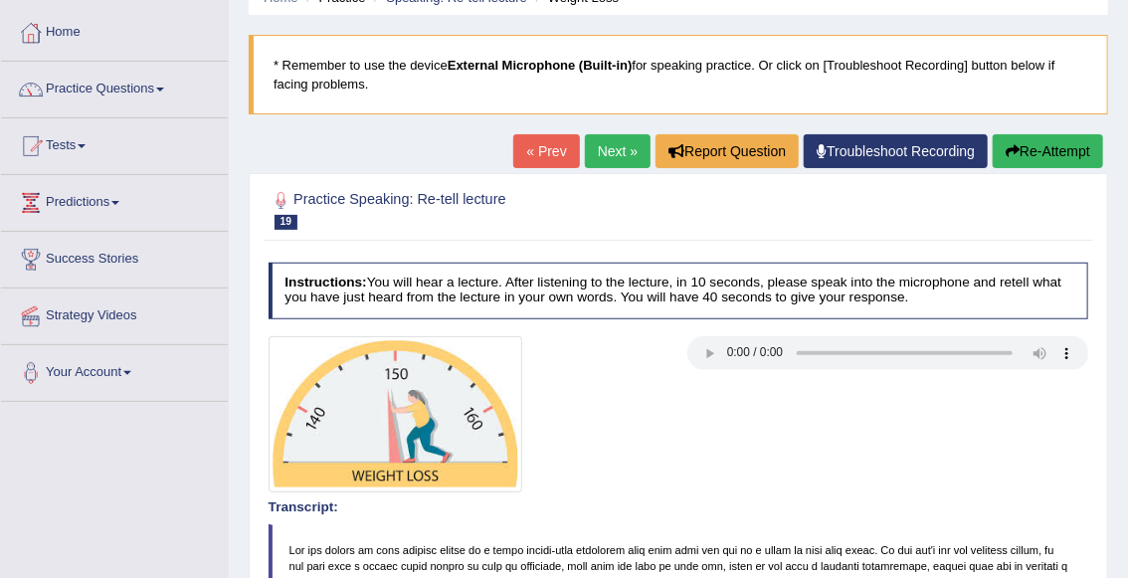
scroll to position [0, 0]
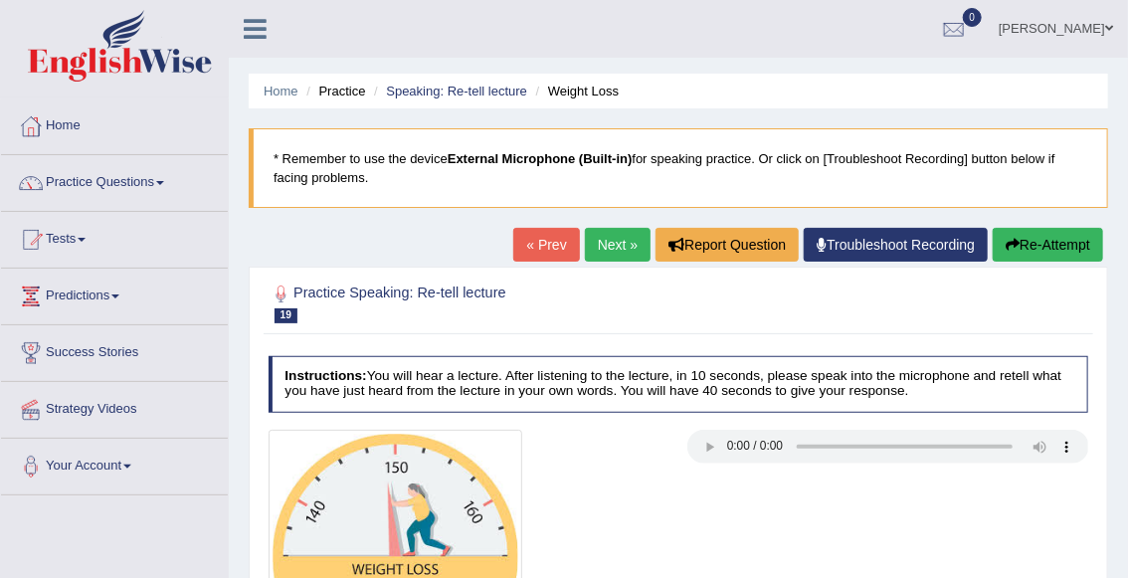
click at [1039, 236] on button "Re-Attempt" at bounding box center [1048, 245] width 110 height 34
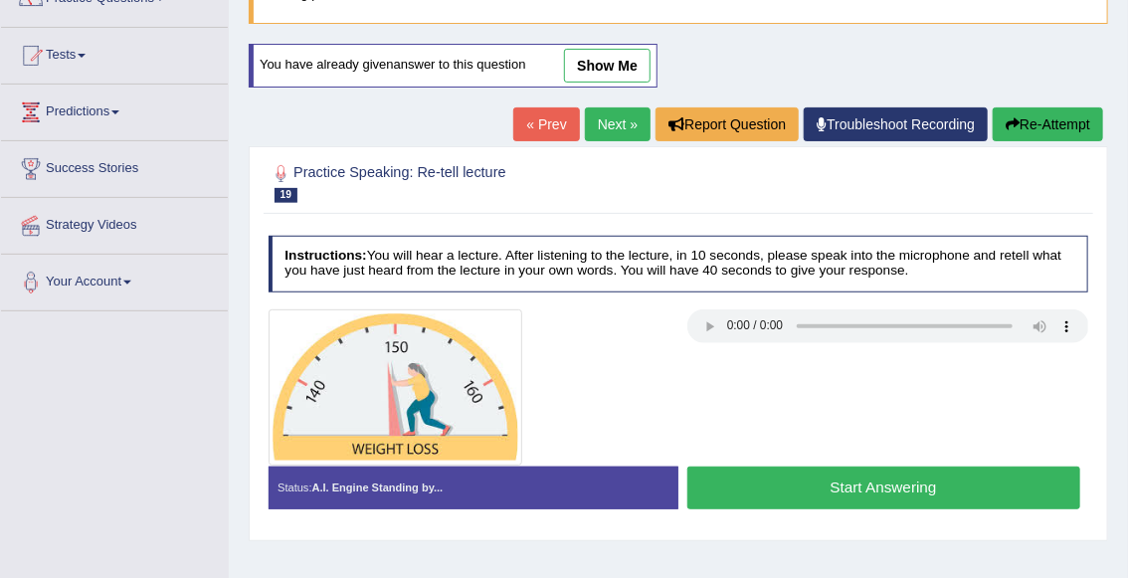
scroll to position [191, 0]
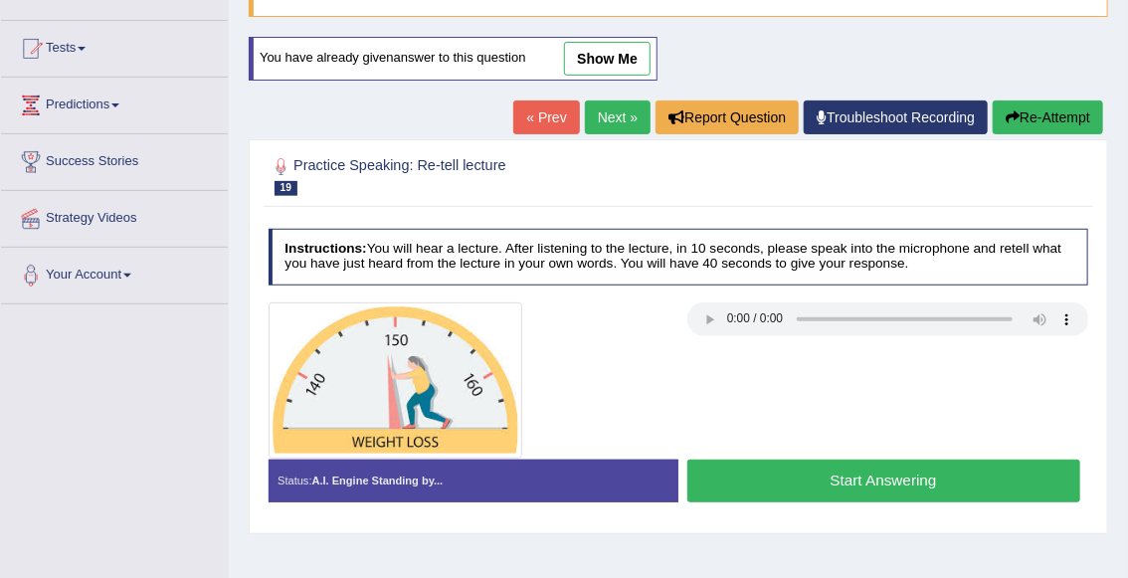
click at [876, 473] on button "Start Answering" at bounding box center [883, 481] width 393 height 43
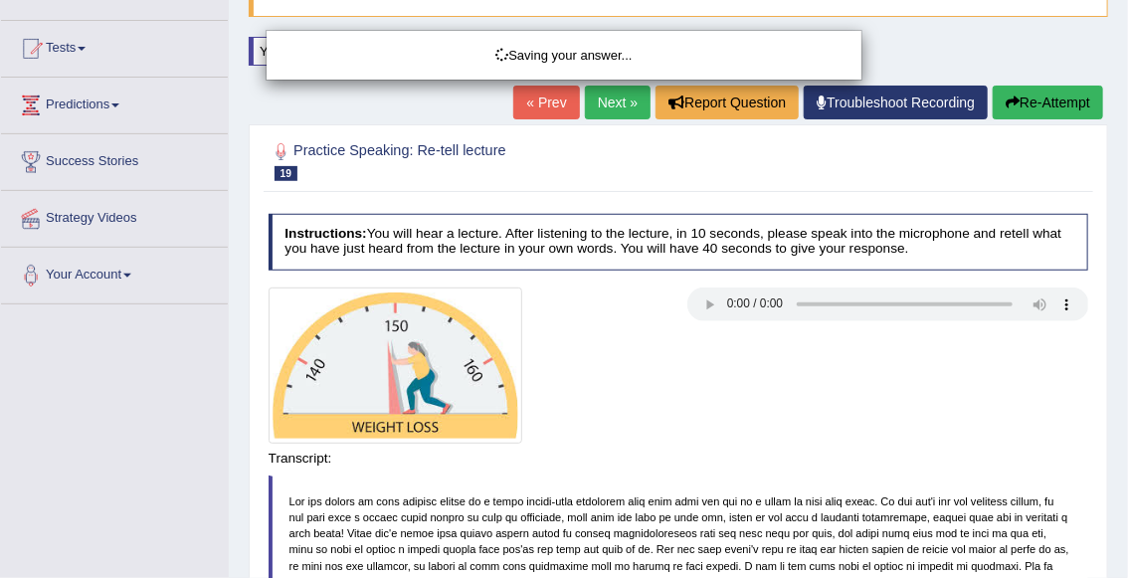
click at [876, 473] on div "Saving your answer..." at bounding box center [564, 289] width 1128 height 578
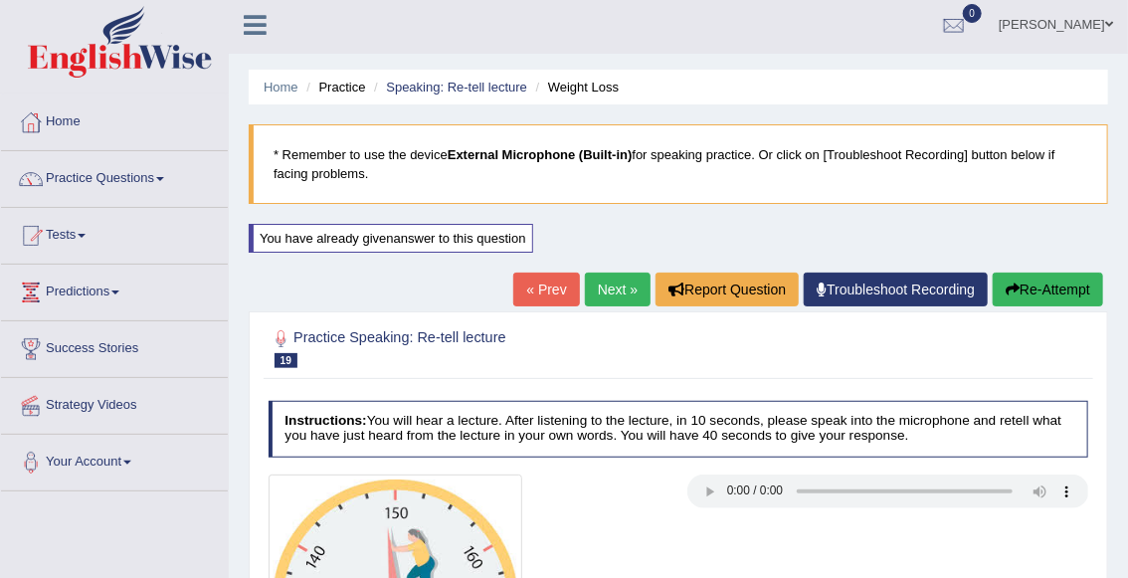
scroll to position [0, 0]
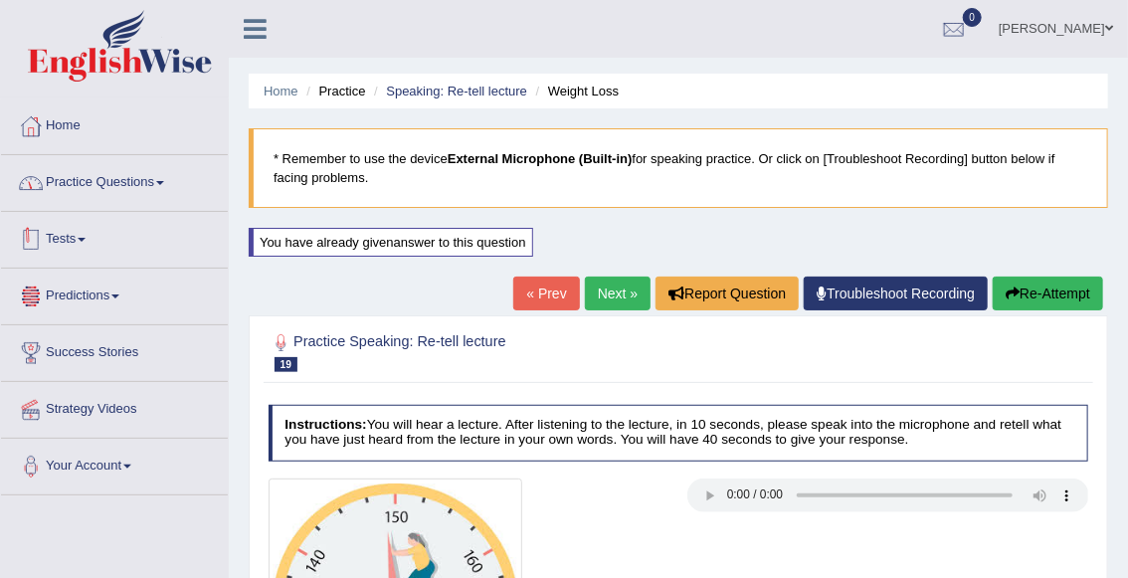
click at [112, 182] on link "Practice Questions" at bounding box center [114, 180] width 227 height 50
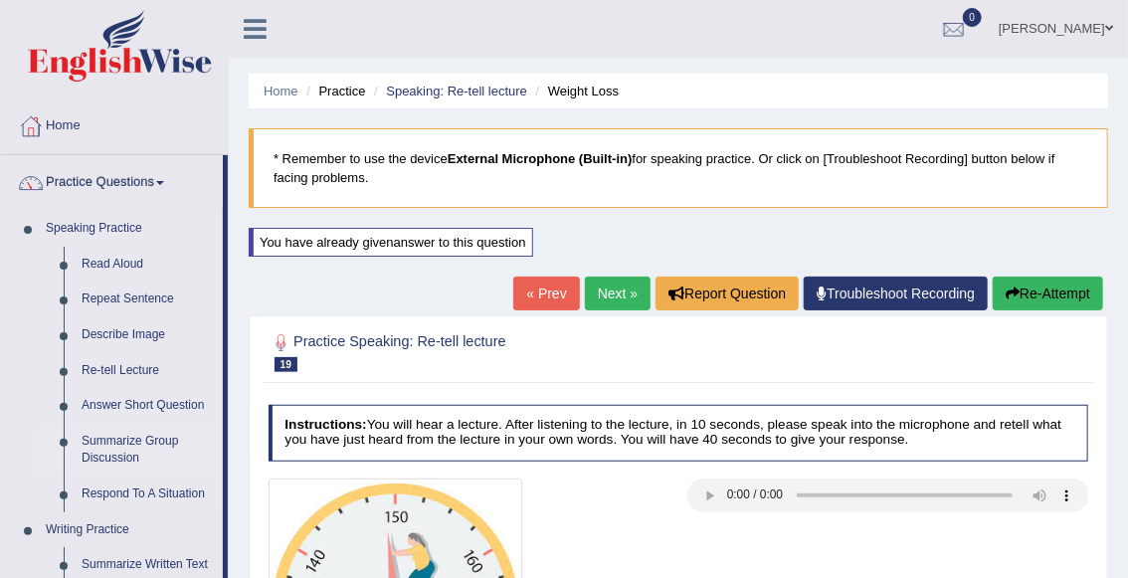
click at [135, 443] on link "Summarize Group Discussion" at bounding box center [148, 450] width 150 height 53
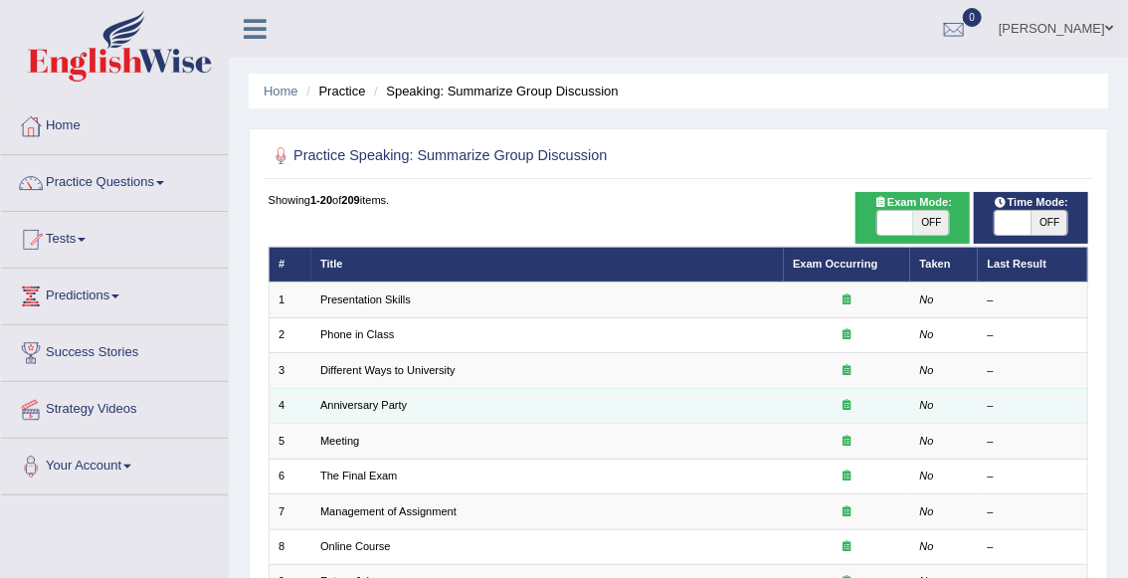
click at [367, 397] on td "Anniversary Party" at bounding box center [547, 405] width 473 height 35
click at [362, 407] on link "Anniversary Party" at bounding box center [363, 405] width 87 height 12
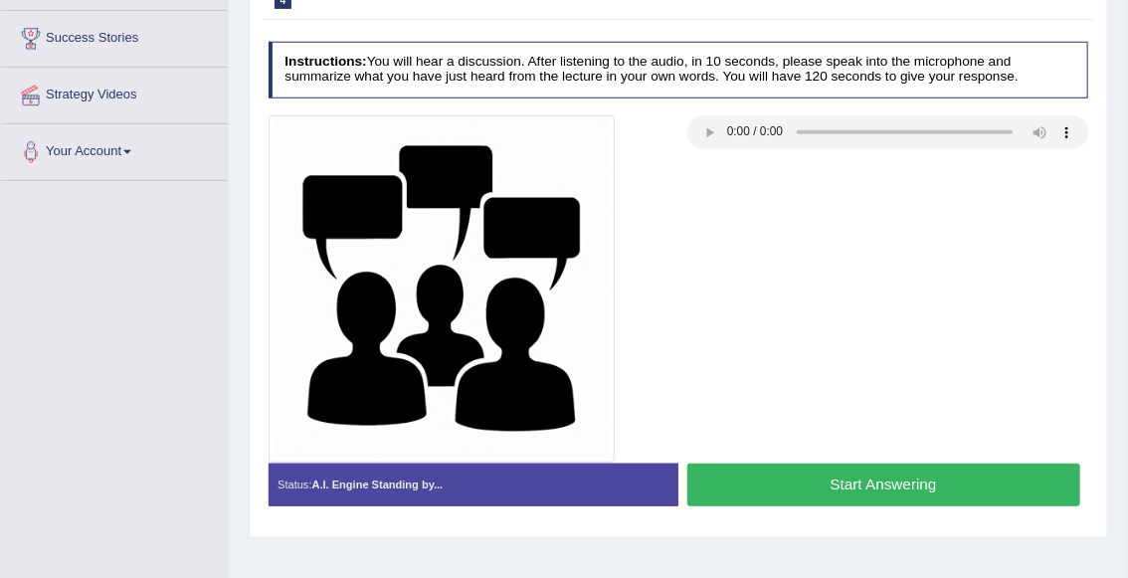
scroll to position [318, 0]
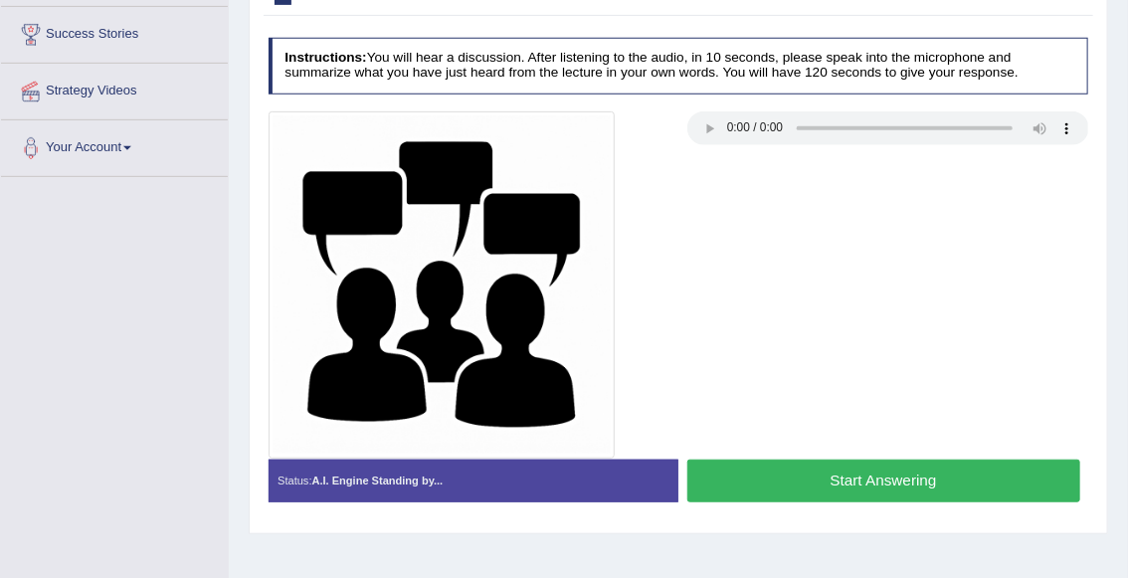
click at [875, 474] on button "Start Answering" at bounding box center [883, 481] width 393 height 43
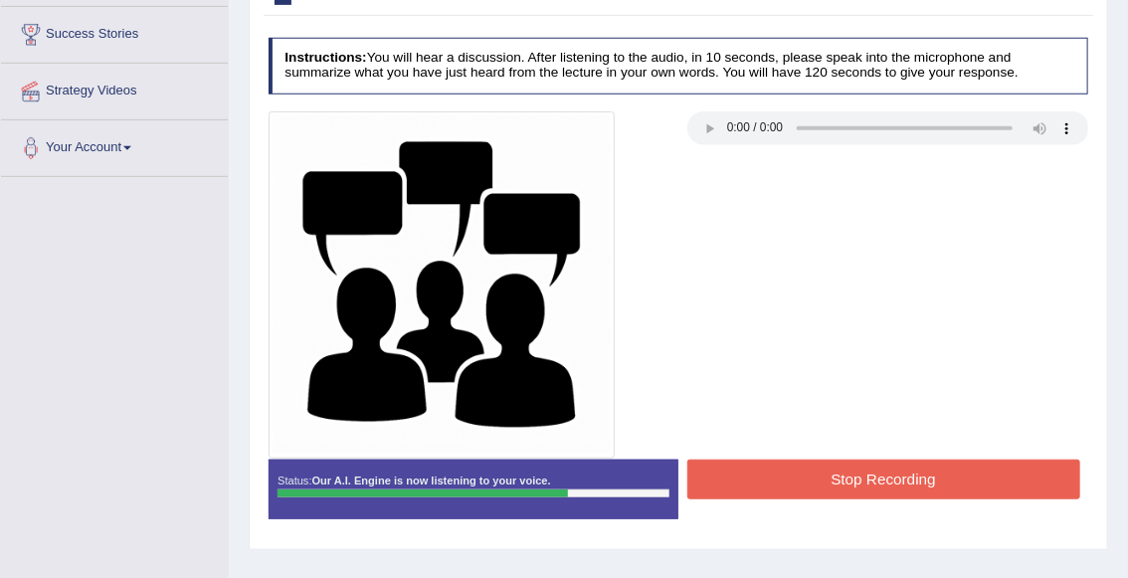
click at [871, 485] on button "Stop Recording" at bounding box center [883, 479] width 393 height 39
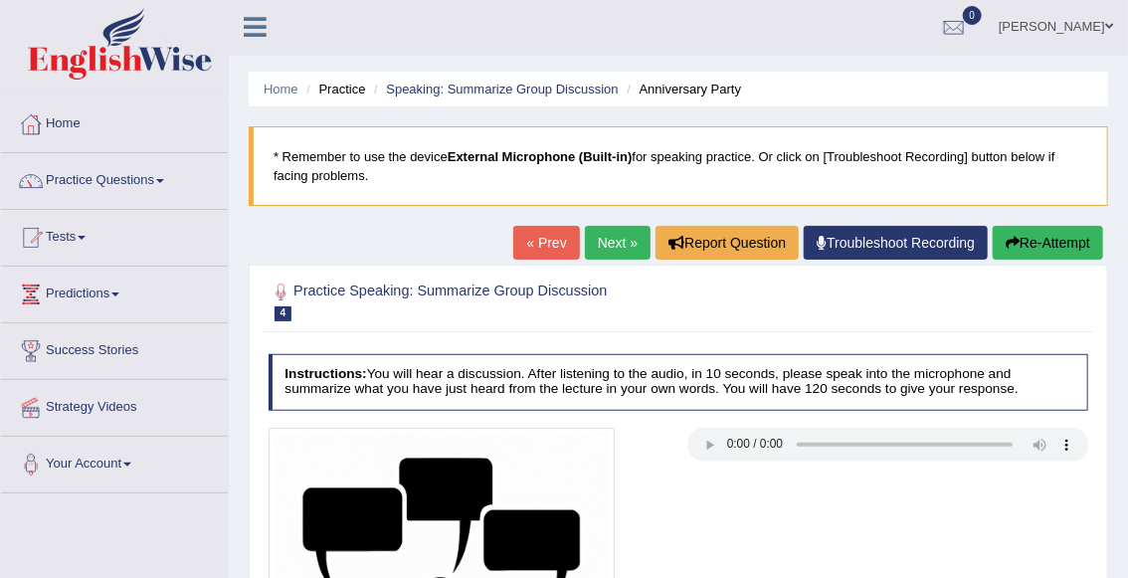
scroll to position [0, 0]
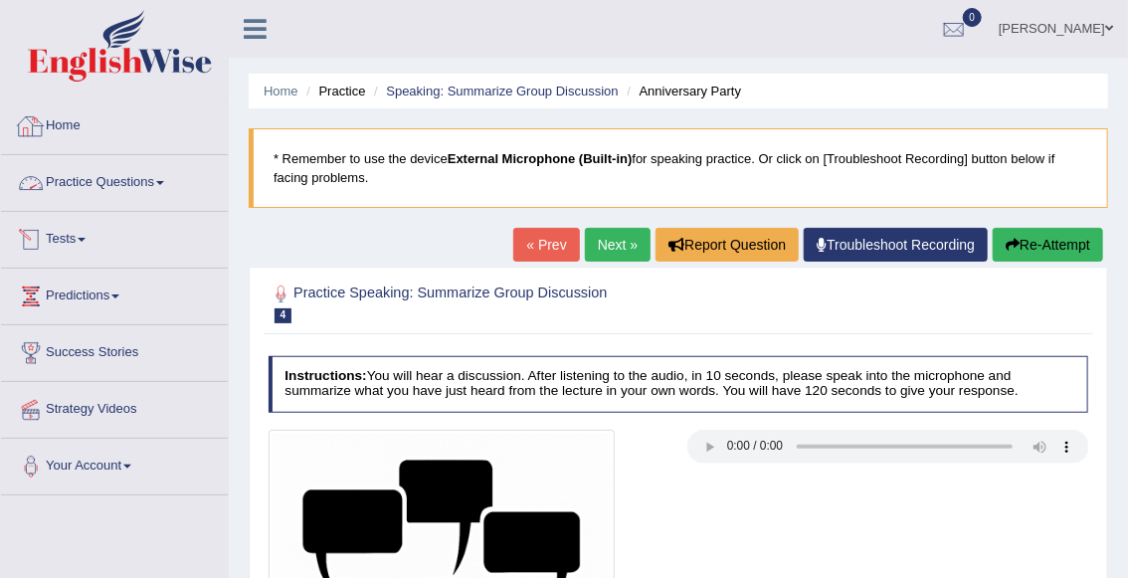
click at [117, 174] on link "Practice Questions" at bounding box center [114, 180] width 227 height 50
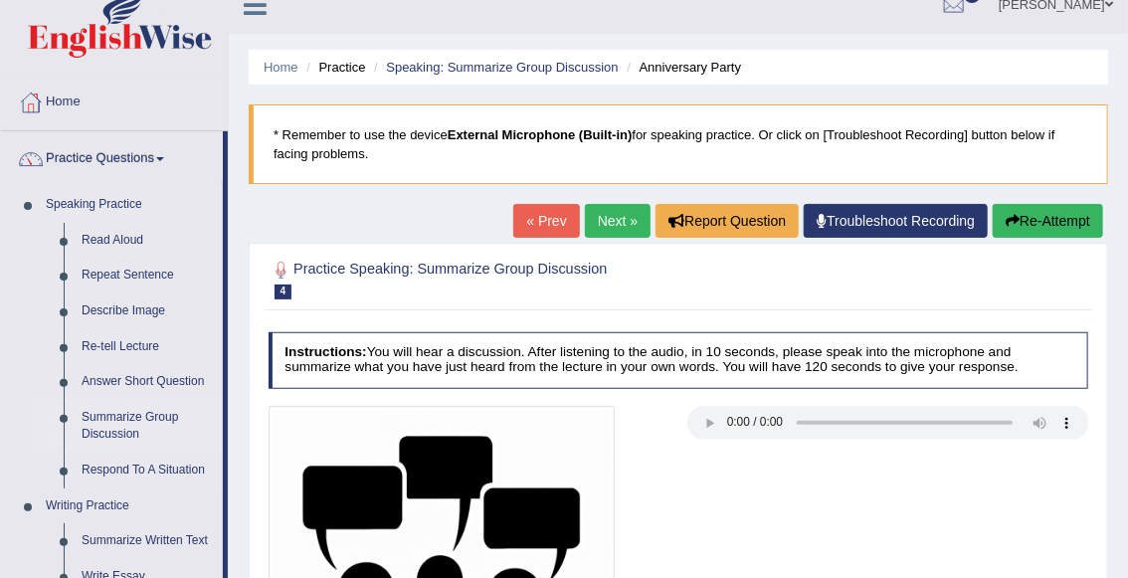
scroll to position [159, 0]
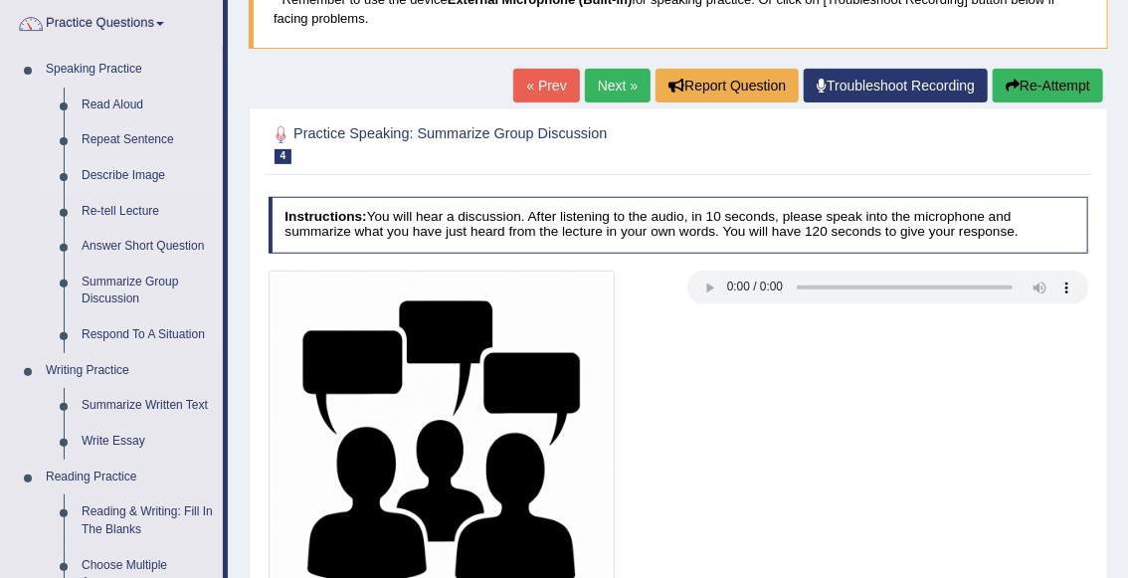
click at [152, 173] on link "Describe Image" at bounding box center [148, 176] width 150 height 36
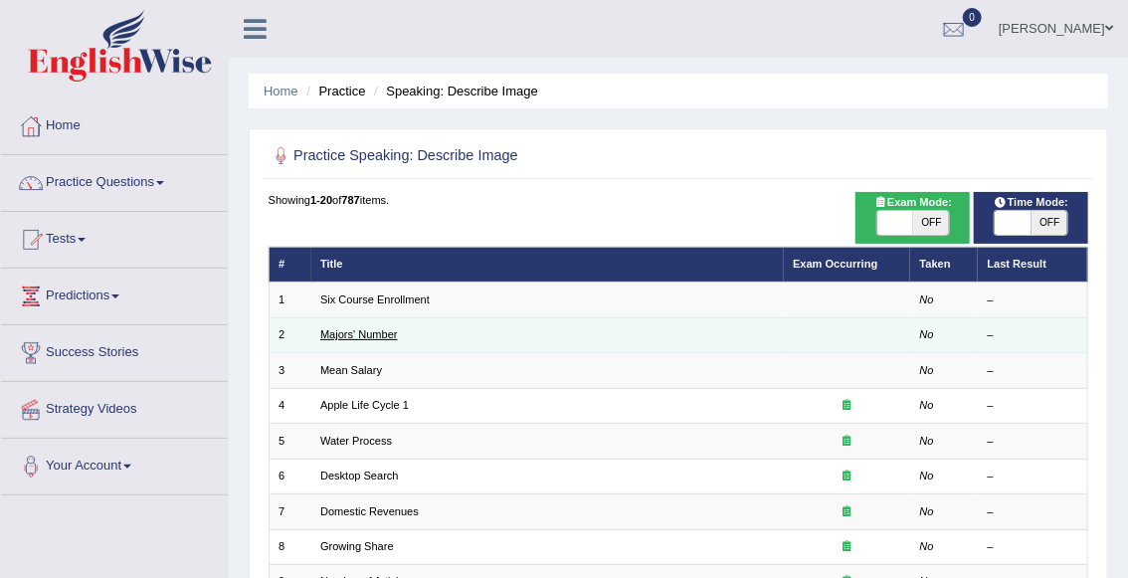
click at [357, 334] on link "Majors' Number" at bounding box center [359, 334] width 78 height 12
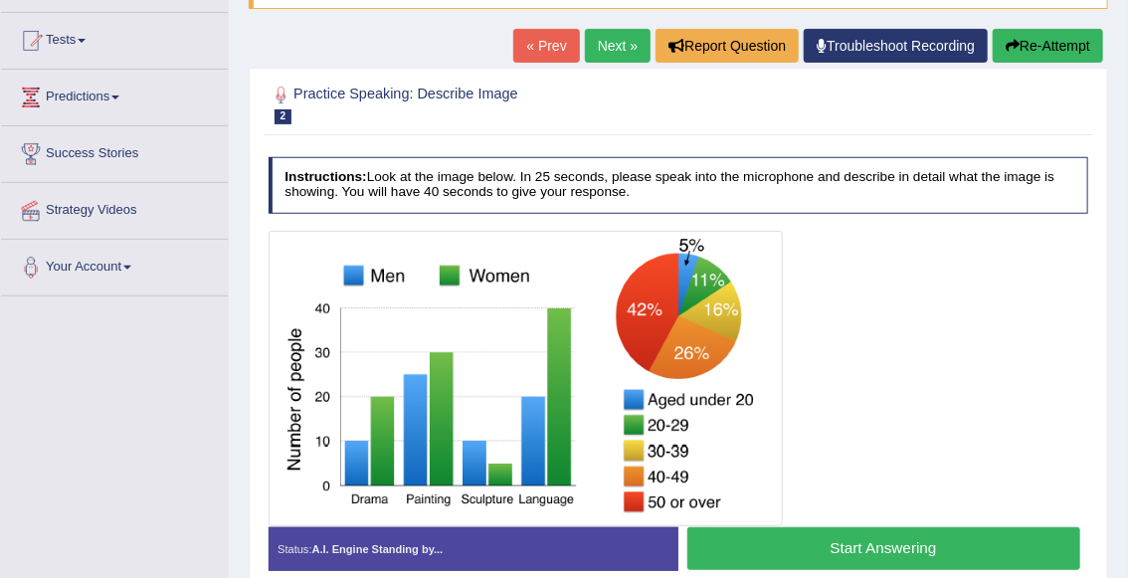
scroll to position [191, 0]
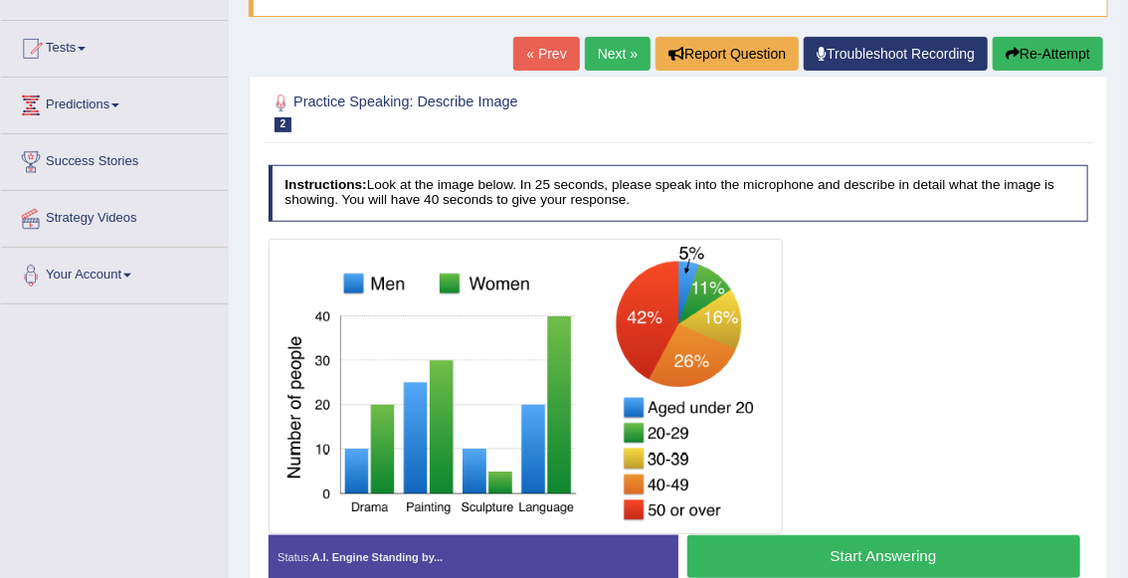
click at [538, 56] on link "« Prev" at bounding box center [546, 54] width 66 height 34
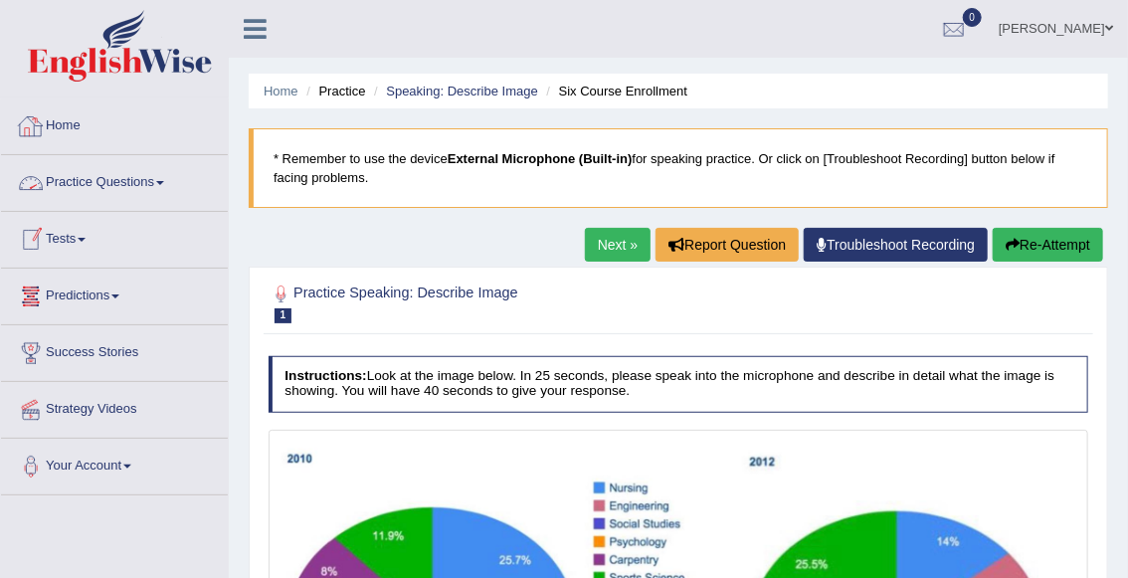
click at [134, 177] on link "Practice Questions" at bounding box center [114, 180] width 227 height 50
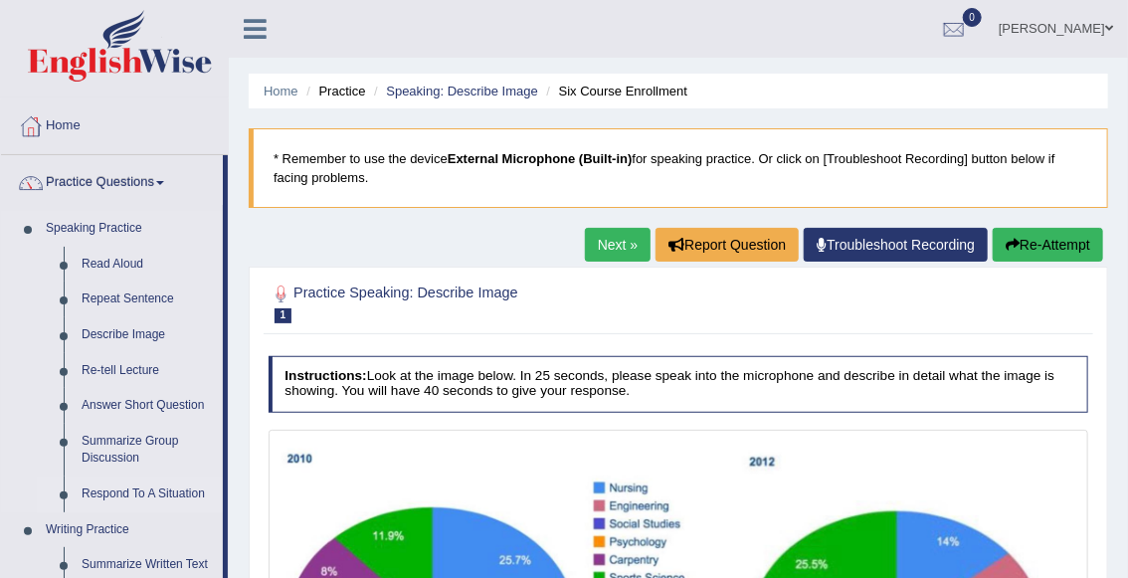
click at [148, 492] on link "Respond To A Situation" at bounding box center [148, 495] width 150 height 36
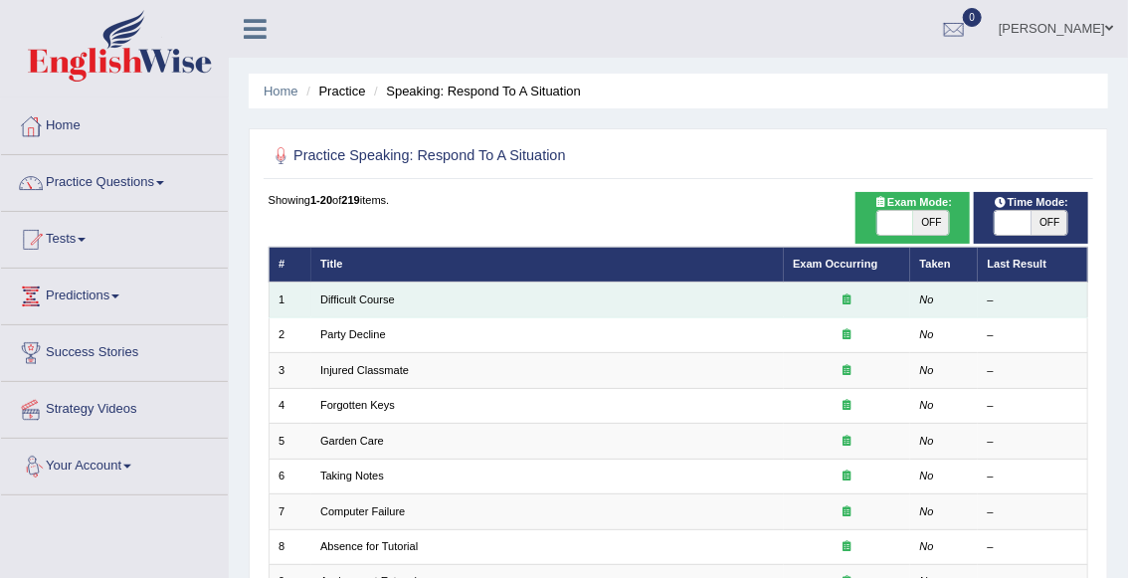
click at [362, 292] on td "Difficult Course" at bounding box center [547, 300] width 473 height 35
click at [362, 295] on link "Difficult Course" at bounding box center [357, 299] width 75 height 12
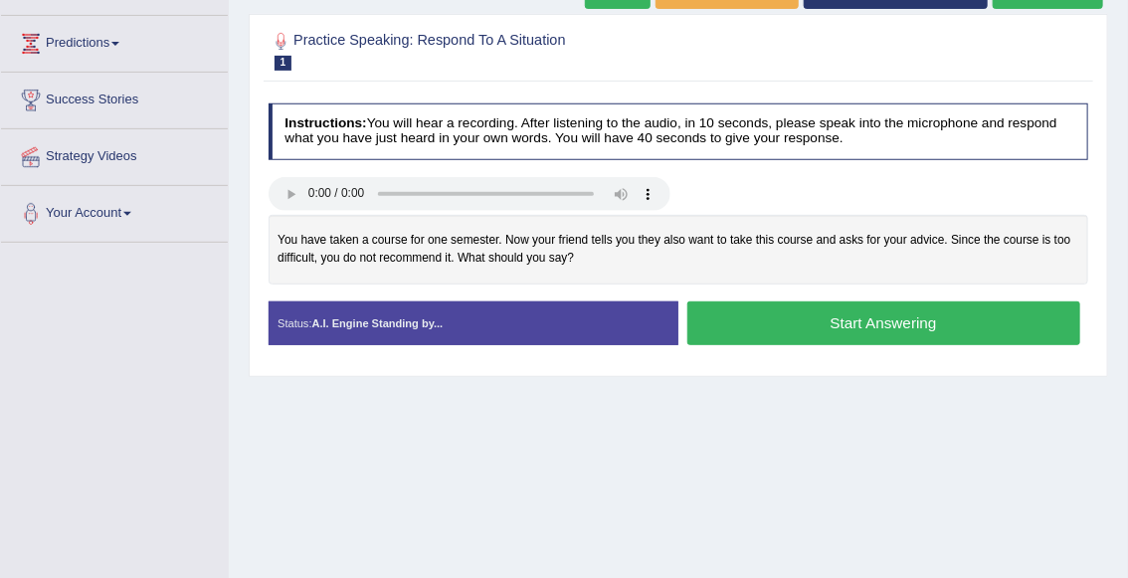
scroll to position [255, 0]
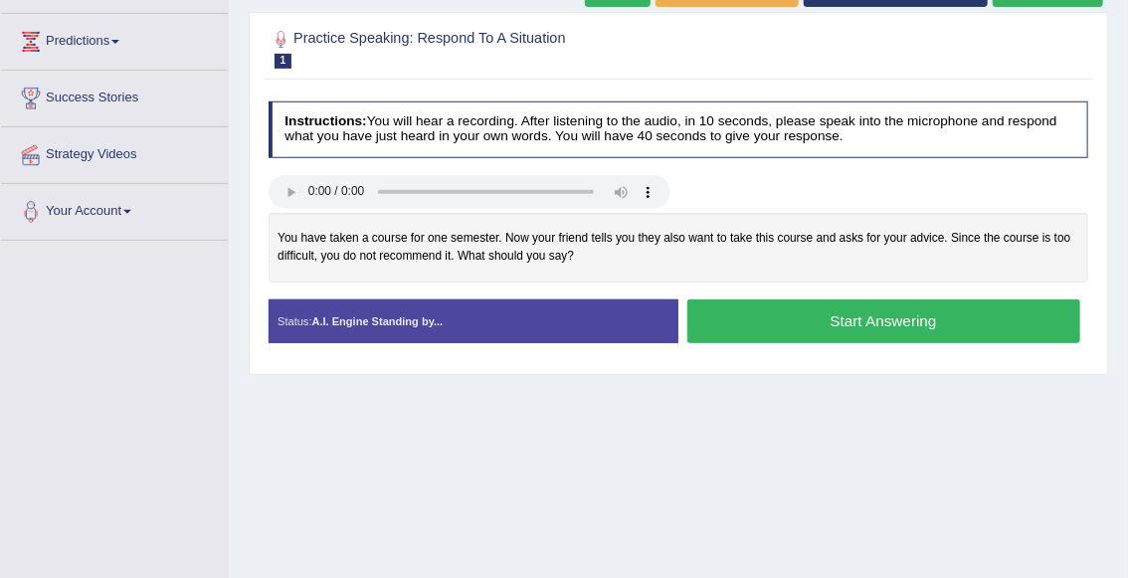
drag, startPoint x: 928, startPoint y: 341, endPoint x: 967, endPoint y: 414, distance: 82.3
click at [964, 408] on div "Home Practice Speaking: Respond To A Situation Difficult Course * Remember to u…" at bounding box center [678, 242] width 899 height 995
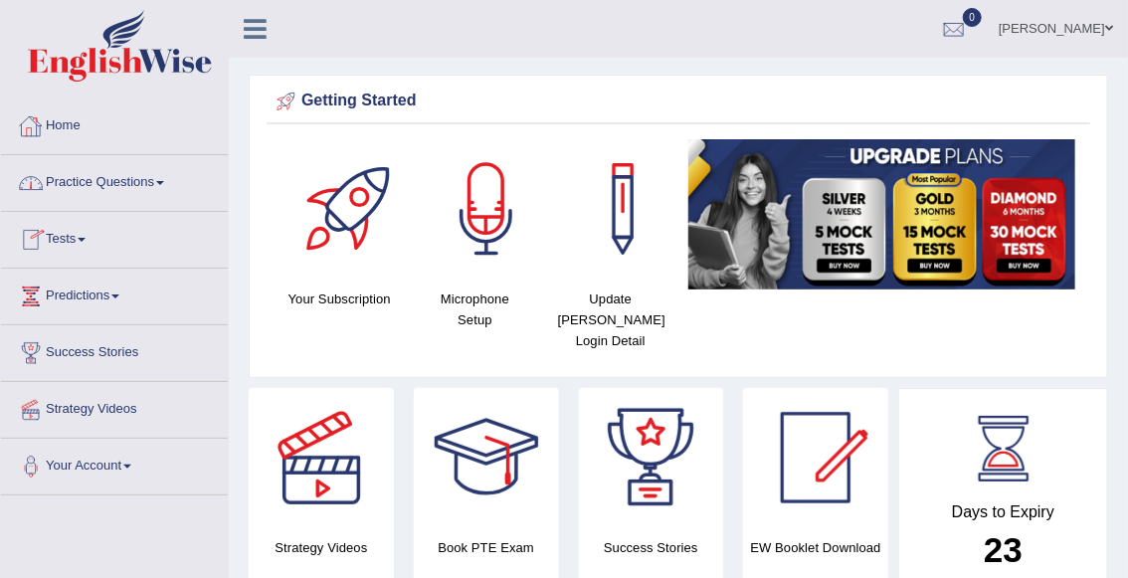
click at [85, 182] on link "Practice Questions" at bounding box center [114, 180] width 227 height 50
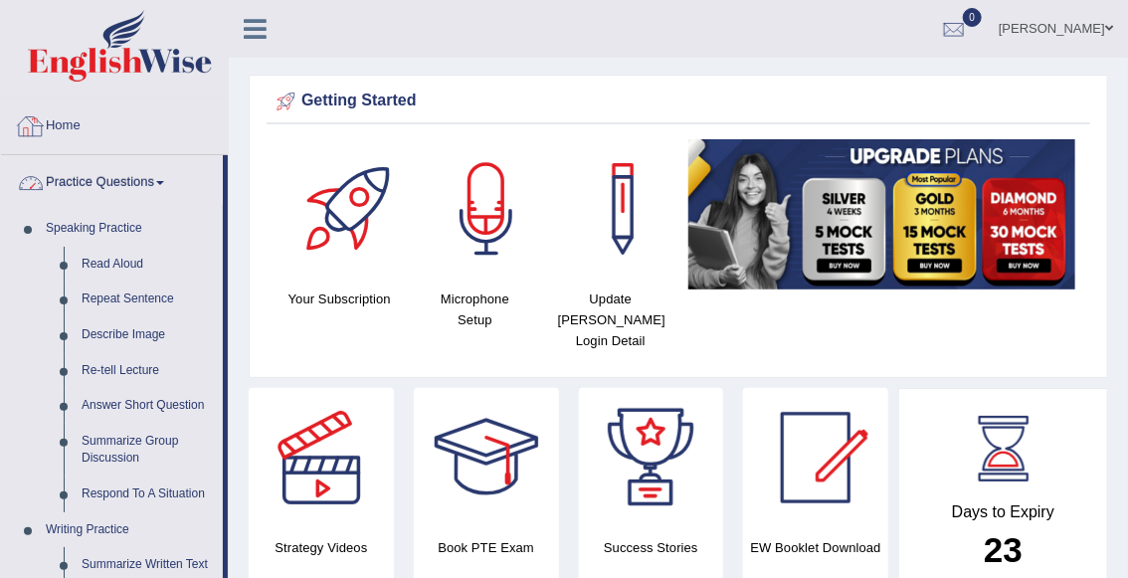
click at [73, 124] on link "Home" at bounding box center [114, 123] width 227 height 50
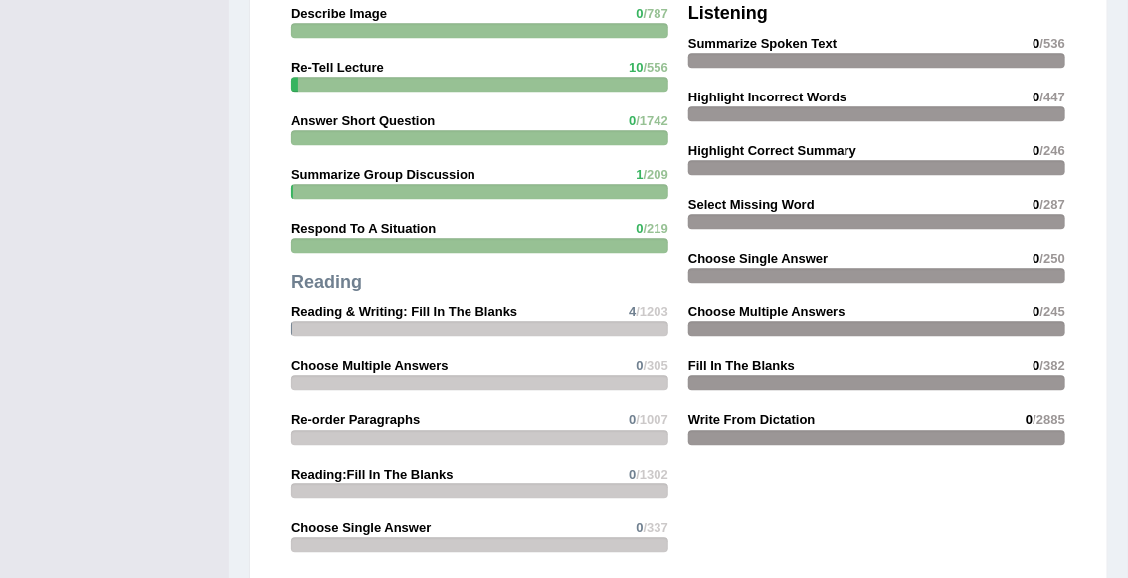
scroll to position [1886, 0]
